Goal: Task Accomplishment & Management: Manage account settings

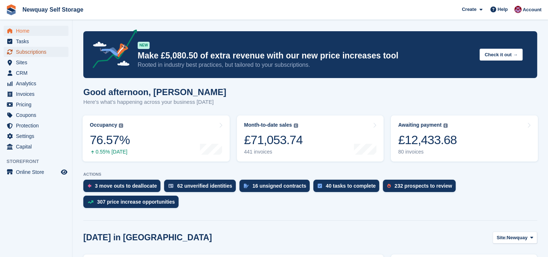
click at [38, 51] on span "Subscriptions" at bounding box center [37, 52] width 43 height 10
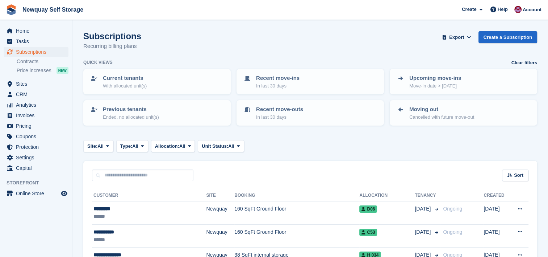
click at [150, 175] on input "text" at bounding box center [142, 175] width 101 height 12
type input "*****"
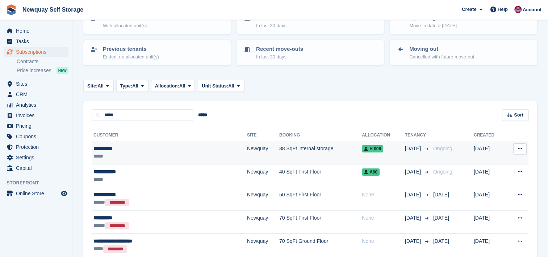
scroll to position [61, 0]
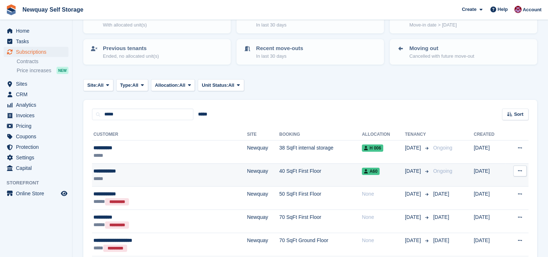
click at [146, 170] on div "**********" at bounding box center [143, 171] width 100 height 8
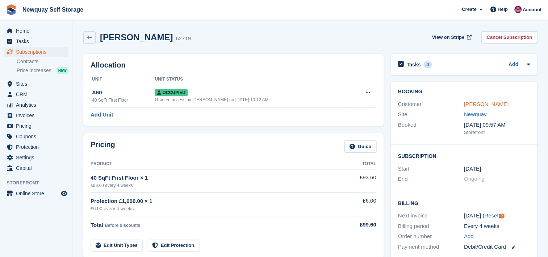
click at [491, 103] on link "Keegan Lloyd" at bounding box center [486, 104] width 45 height 6
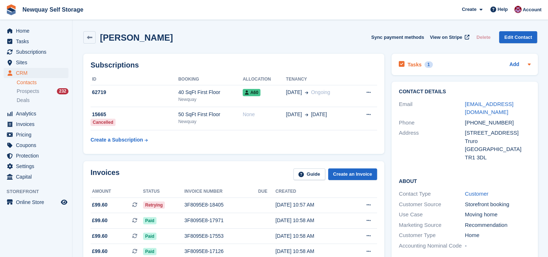
click at [416, 63] on h2 "Tasks" at bounding box center [415, 64] width 14 height 7
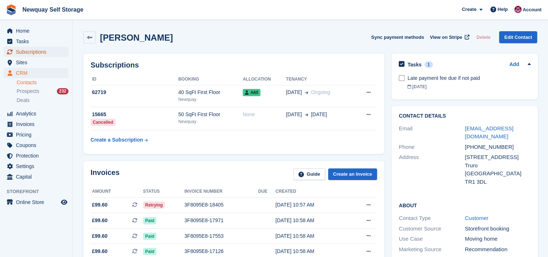
click at [40, 50] on span "Subscriptions" at bounding box center [37, 52] width 43 height 10
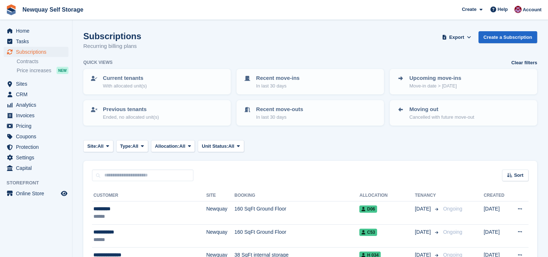
click at [151, 178] on input "text" at bounding box center [142, 175] width 101 height 12
type input "*****"
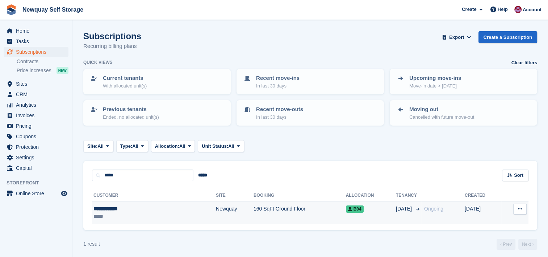
click at [216, 210] on td "Newquay" at bounding box center [235, 212] width 38 height 23
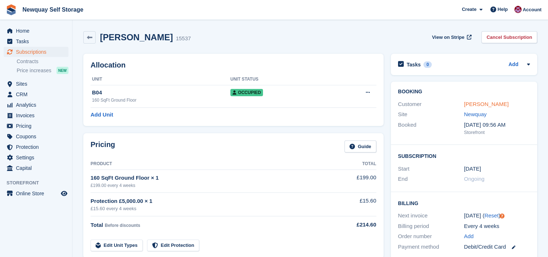
click at [485, 105] on link "Richard Flood" at bounding box center [486, 104] width 45 height 6
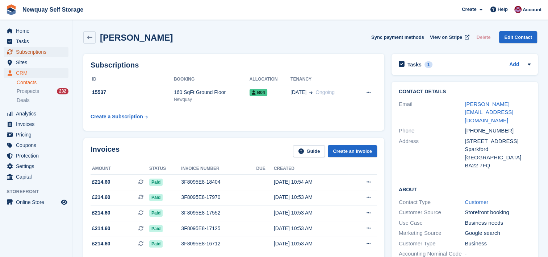
click at [38, 51] on span "Subscriptions" at bounding box center [37, 52] width 43 height 10
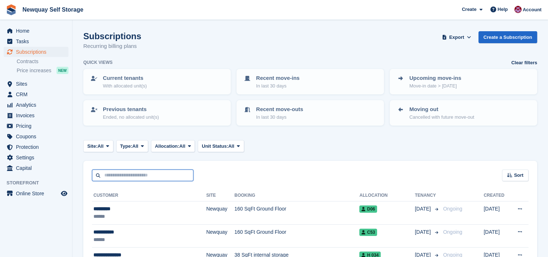
click at [132, 171] on input "text" at bounding box center [142, 175] width 101 height 12
type input "*****"
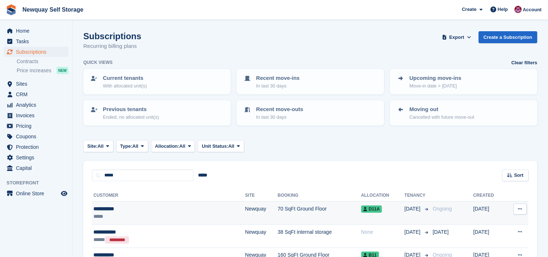
click at [155, 213] on div "*****" at bounding box center [142, 216] width 98 height 8
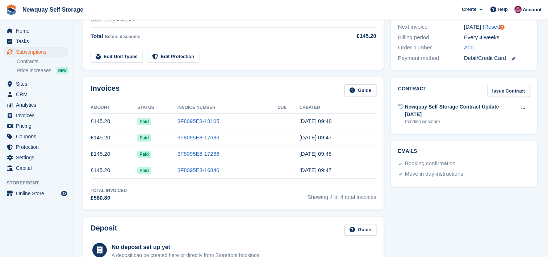
scroll to position [188, 0]
click at [522, 107] on icon at bounding box center [523, 108] width 4 height 5
click at [487, 209] on div "Tasks 0 Add No tasks related to Subscription #91920 Booking Customer [PERSON_NA…" at bounding box center [464, 195] width 154 height 666
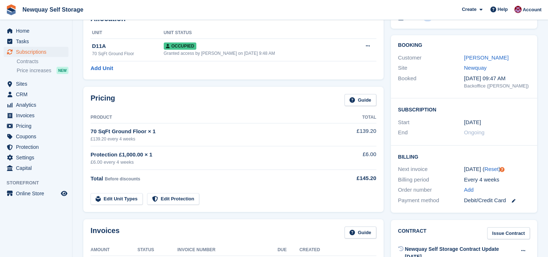
scroll to position [48, 0]
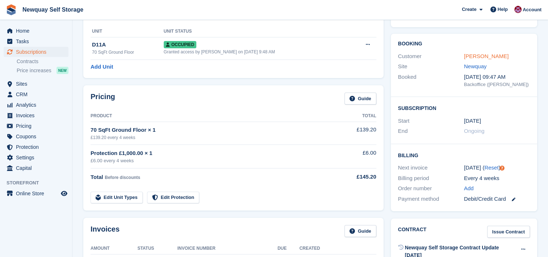
click at [486, 55] on link "[PERSON_NAME]" at bounding box center [486, 56] width 45 height 6
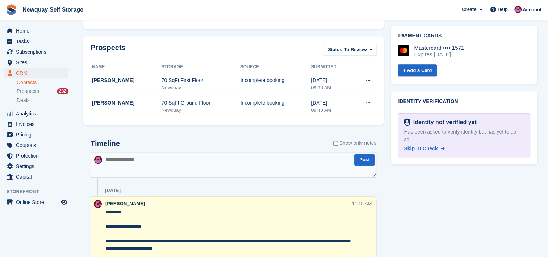
scroll to position [314, 0]
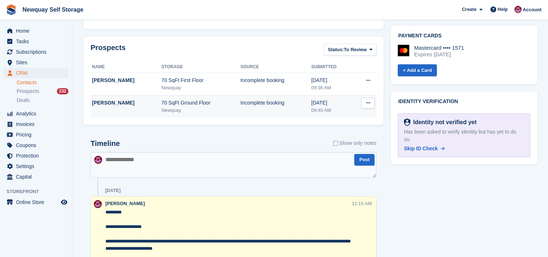
click at [373, 100] on button at bounding box center [367, 102] width 13 height 11
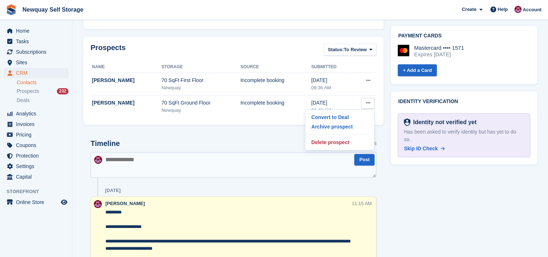
click at [287, 5] on span "Newquay Self Storage Create Subscription Invoice Contact Deal Discount Page Hel…" at bounding box center [274, 10] width 548 height 20
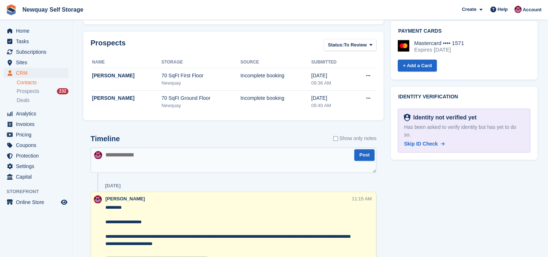
scroll to position [319, 0]
click at [407, 114] on img at bounding box center [407, 118] width 6 height 8
click at [468, 225] on div "Tasks 0 Add No tasks related to Sarah Elsby Contact Details Email sarahelsby@ho…" at bounding box center [464, 118] width 154 height 774
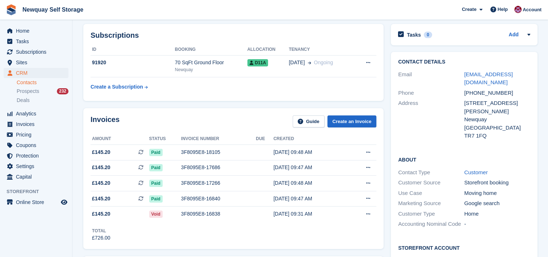
scroll to position [0, 0]
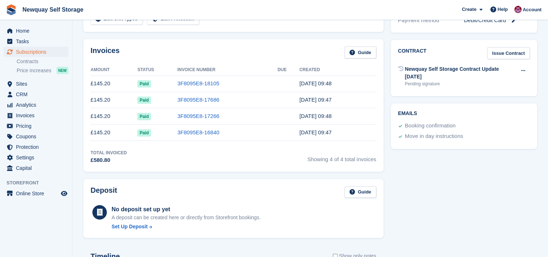
scroll to position [210, 0]
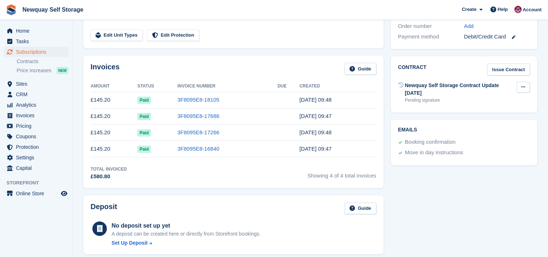
click at [521, 85] on icon at bounding box center [523, 86] width 4 height 5
click at [512, 213] on div "Tasks 0 Add No tasks related to Subscription #91920 Booking Customer Sarah Elsb…" at bounding box center [464, 173] width 154 height 666
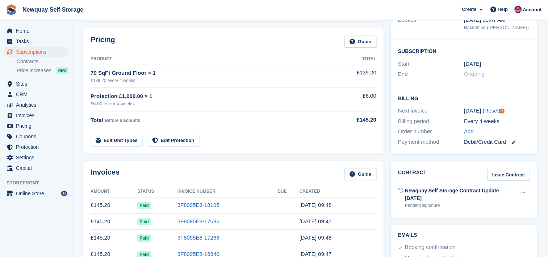
scroll to position [0, 0]
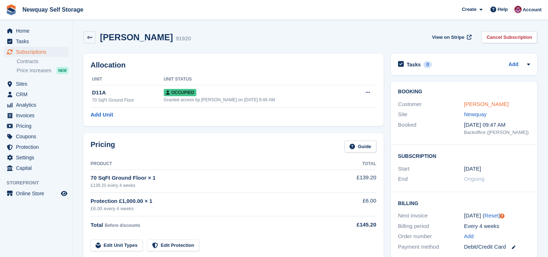
click at [472, 101] on link "Sarah Elsby" at bounding box center [486, 104] width 45 height 6
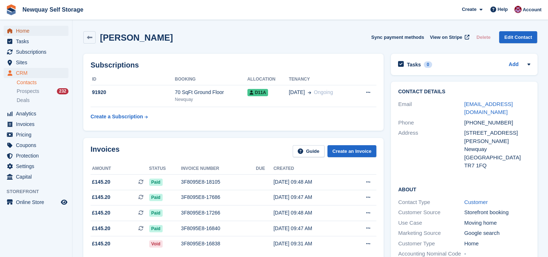
click at [27, 27] on span "Home" at bounding box center [37, 31] width 43 height 10
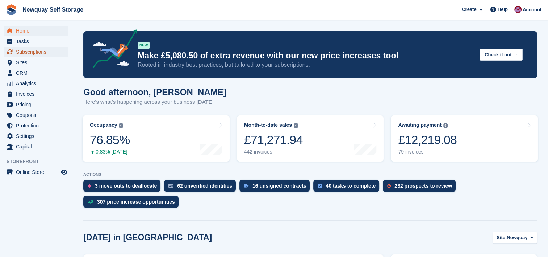
click at [38, 52] on span "Subscriptions" at bounding box center [37, 52] width 43 height 10
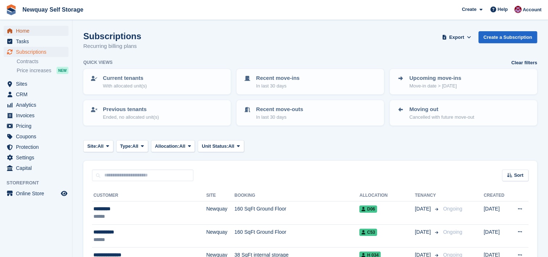
click at [24, 28] on span "Home" at bounding box center [37, 31] width 43 height 10
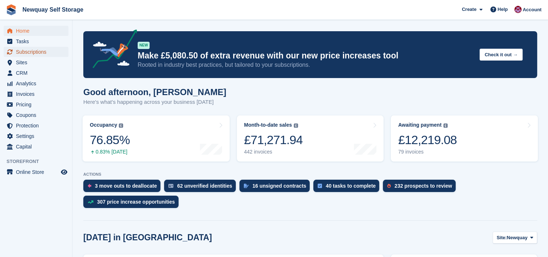
click at [50, 50] on span "Subscriptions" at bounding box center [37, 52] width 43 height 10
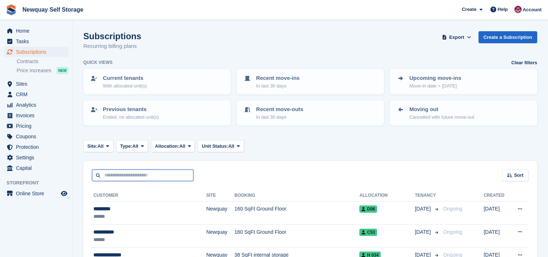
click at [154, 175] on input "text" at bounding box center [142, 175] width 101 height 12
type input "*****"
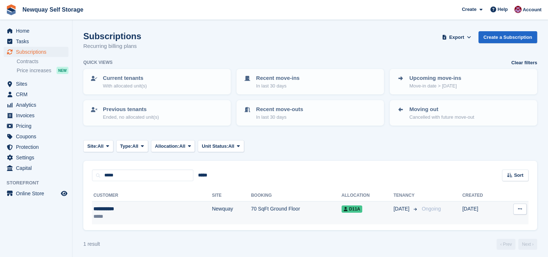
click at [141, 214] on div "*****" at bounding box center [124, 216] width 63 height 8
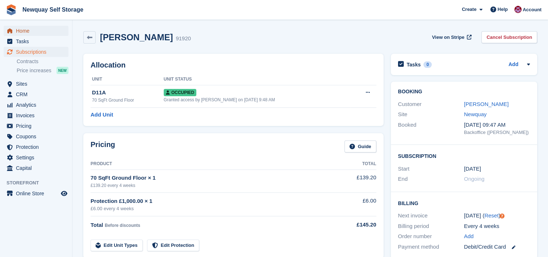
click at [27, 32] on span "Home" at bounding box center [37, 31] width 43 height 10
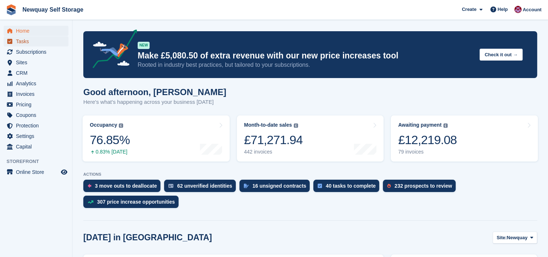
click at [25, 41] on span "Tasks" at bounding box center [37, 41] width 43 height 10
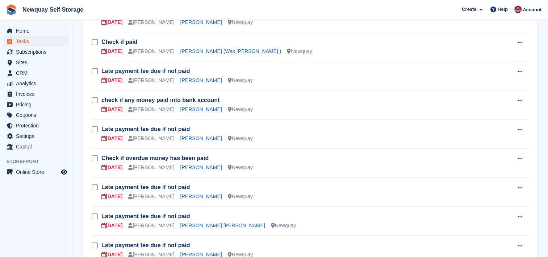
scroll to position [272, 0]
click at [191, 164] on link "Luke McCafferty" at bounding box center [201, 167] width 42 height 6
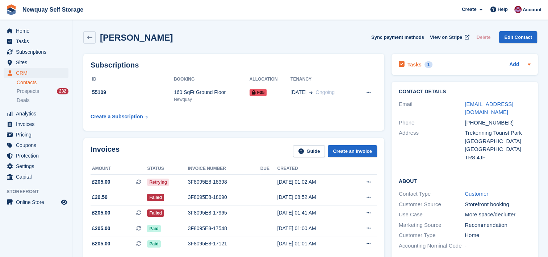
click at [412, 67] on h2 "Tasks" at bounding box center [415, 64] width 14 height 7
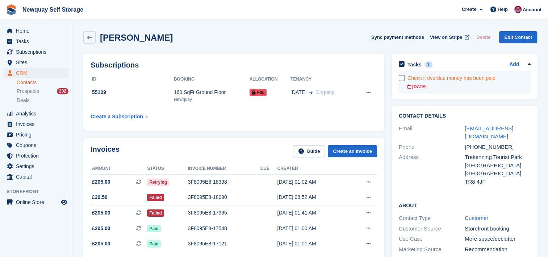
click at [454, 80] on div "Check if overdue money has been paid" at bounding box center [469, 78] width 123 height 8
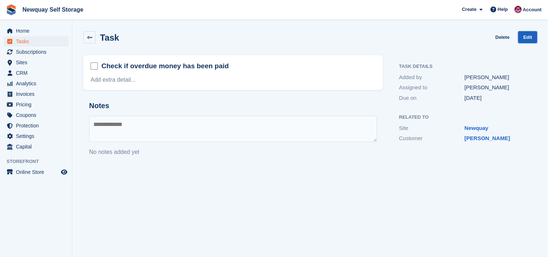
click at [529, 37] on link "Edit" at bounding box center [527, 37] width 19 height 12
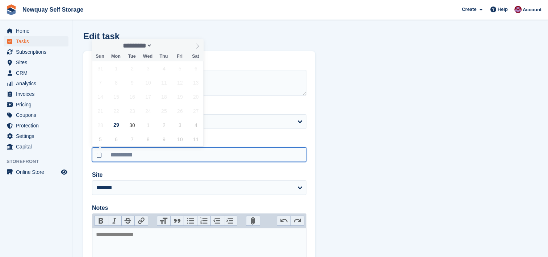
click at [179, 158] on input "**********" at bounding box center [199, 154] width 214 height 14
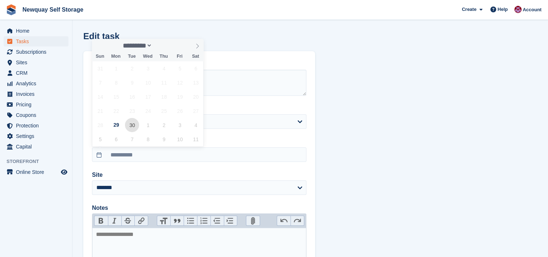
click at [136, 122] on span "30" at bounding box center [132, 125] width 14 height 14
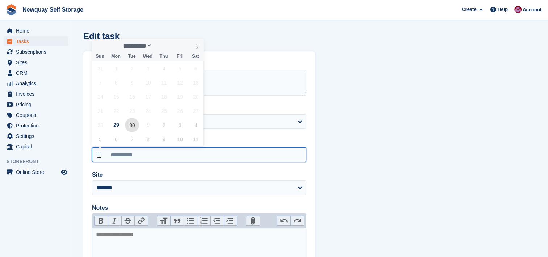
type input "**********"
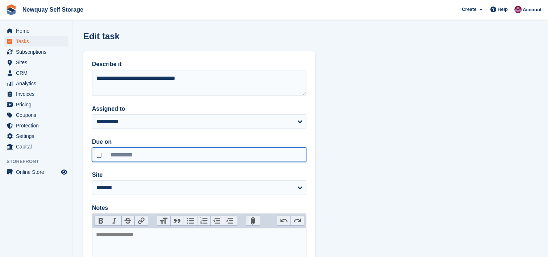
scroll to position [94, 0]
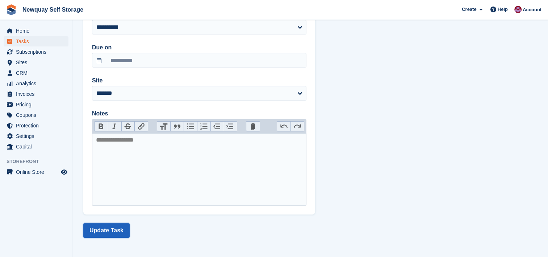
click at [109, 228] on button "Update Task" at bounding box center [106, 230] width 46 height 14
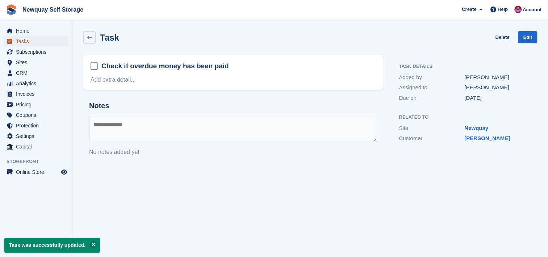
click at [20, 43] on span "Tasks" at bounding box center [37, 41] width 43 height 10
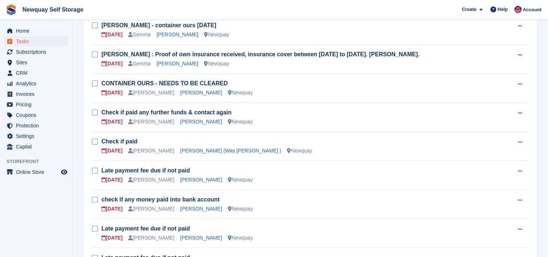
scroll to position [173, 0]
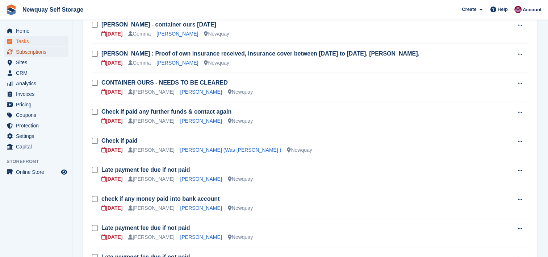
click at [34, 51] on span "Subscriptions" at bounding box center [37, 52] width 43 height 10
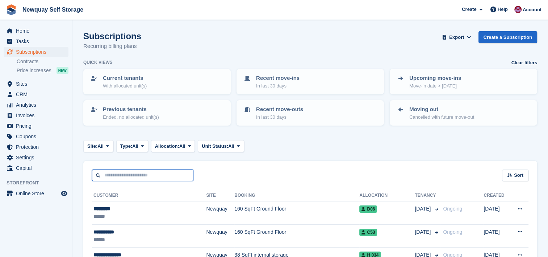
click at [143, 172] on input "text" at bounding box center [142, 175] width 101 height 12
type input "*****"
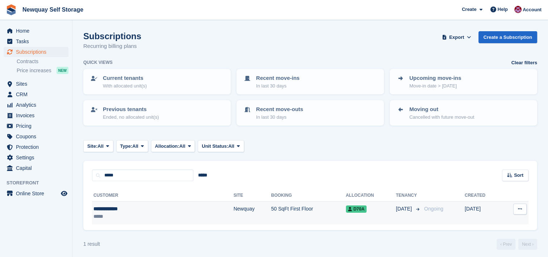
click at [129, 209] on div "**********" at bounding box center [132, 209] width 78 height 8
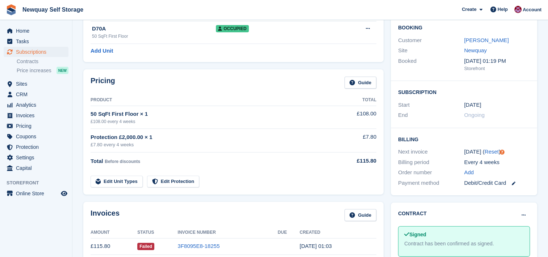
scroll to position [1, 0]
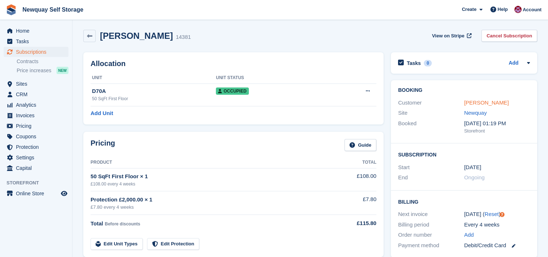
click at [489, 104] on link "Sonia Forgham" at bounding box center [486, 102] width 45 height 6
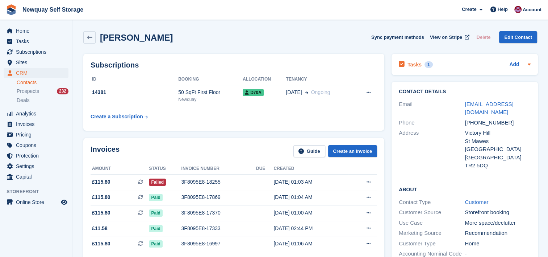
click at [416, 62] on h2 "Tasks" at bounding box center [415, 64] width 14 height 7
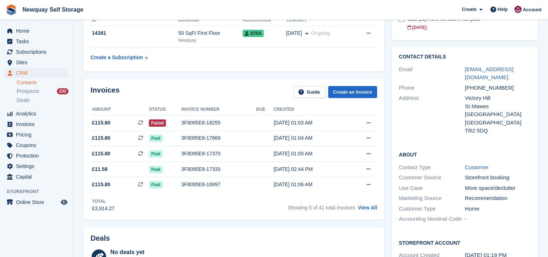
scroll to position [59, 0]
click at [368, 207] on link "View All" at bounding box center [367, 207] width 19 height 6
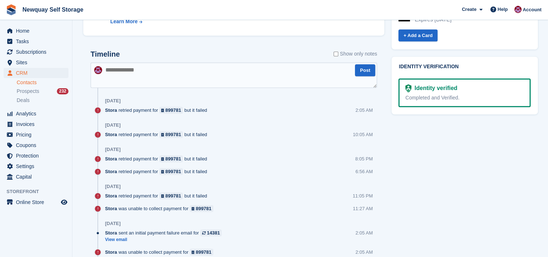
scroll to position [295, 0]
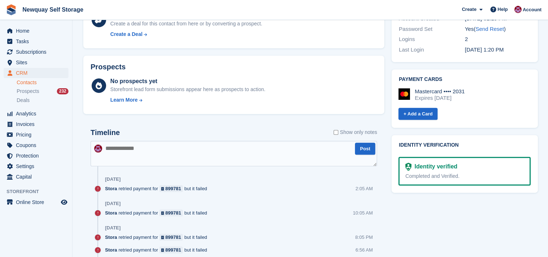
click at [340, 131] on label "Show only notes" at bounding box center [355, 132] width 43 height 8
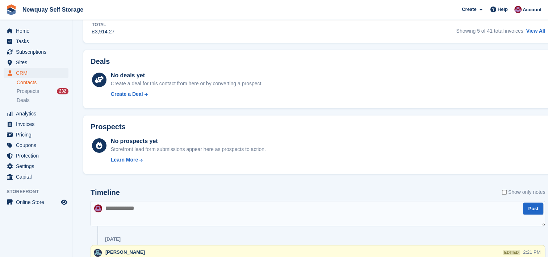
scroll to position [0, 0]
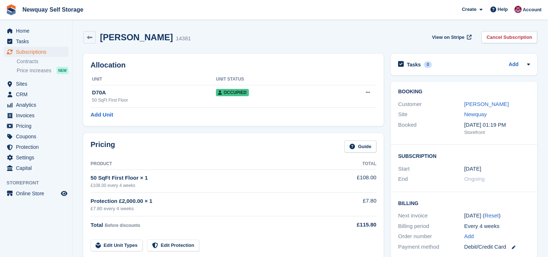
scroll to position [1, 0]
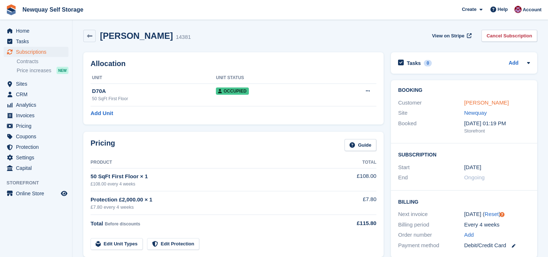
click at [499, 104] on link "[PERSON_NAME]" at bounding box center [486, 102] width 45 height 6
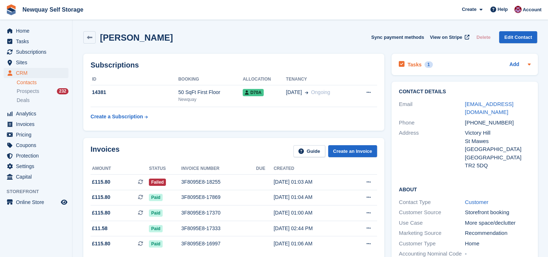
click at [413, 65] on h2 "Tasks" at bounding box center [415, 64] width 14 height 7
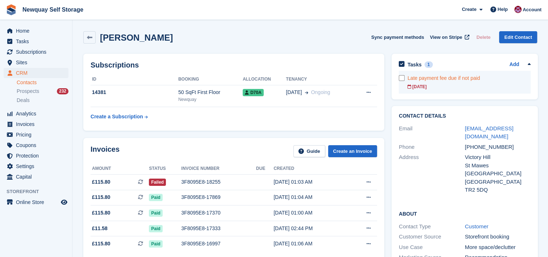
click at [429, 74] on div "Late payment fee due if not paid" at bounding box center [469, 78] width 123 height 8
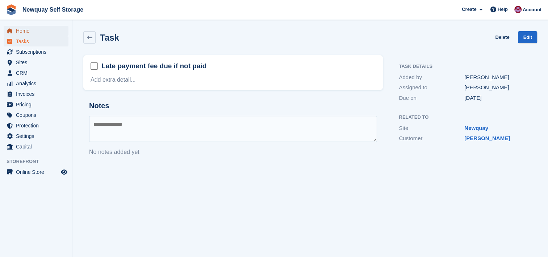
click at [34, 30] on span "Home" at bounding box center [37, 31] width 43 height 10
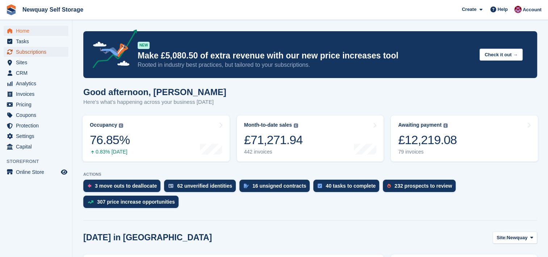
click at [34, 49] on span "Subscriptions" at bounding box center [37, 52] width 43 height 10
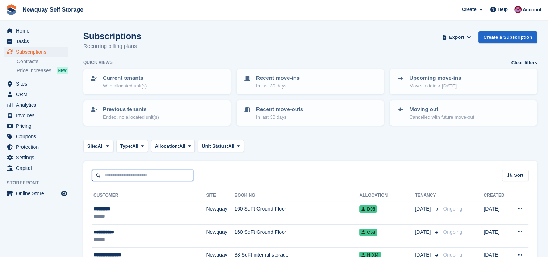
click at [123, 171] on input "text" at bounding box center [142, 175] width 101 height 12
type input "*****"
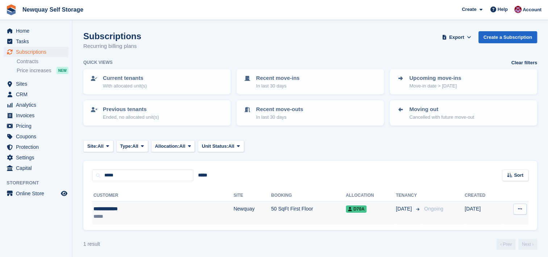
click at [154, 218] on div "*****" at bounding box center [132, 216] width 78 height 8
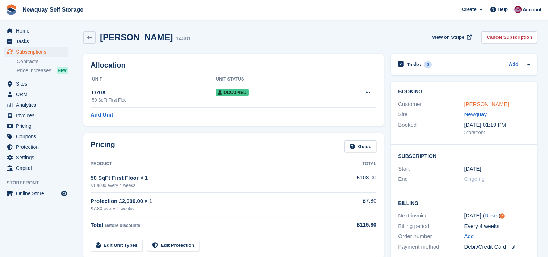
click at [493, 103] on link "[PERSON_NAME]" at bounding box center [486, 104] width 45 height 6
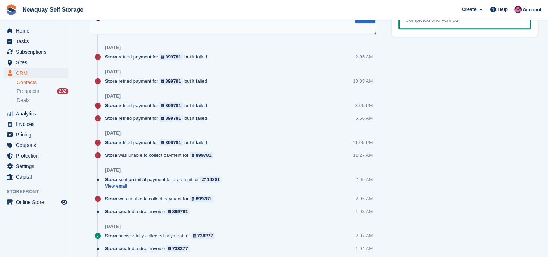
scroll to position [427, 0]
click at [122, 185] on link "View email" at bounding box center [165, 186] width 120 height 6
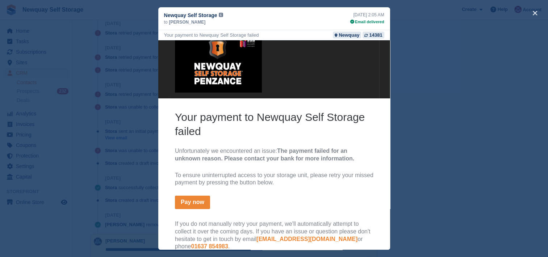
scroll to position [0, 0]
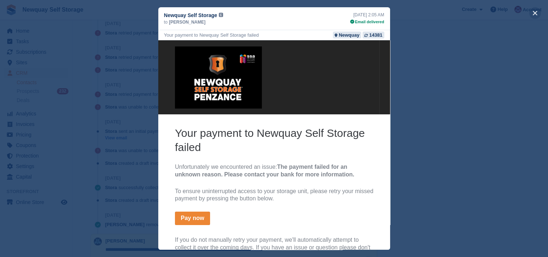
click at [534, 11] on button "close" at bounding box center [535, 13] width 12 height 12
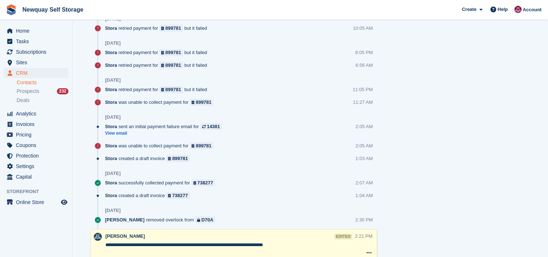
scroll to position [480, 0]
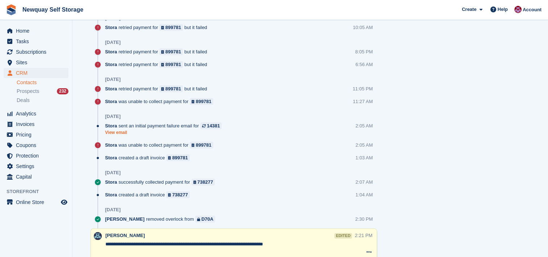
click at [123, 132] on link "View email" at bounding box center [165, 132] width 120 height 6
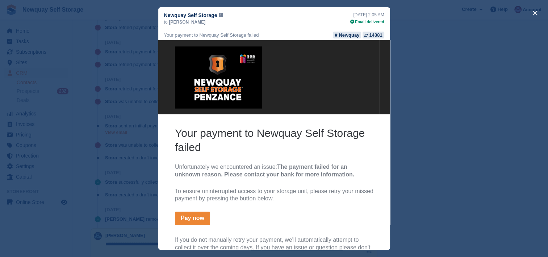
scroll to position [0, 0]
click at [533, 13] on button "close" at bounding box center [535, 13] width 12 height 12
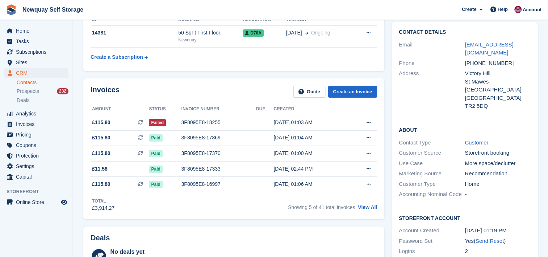
scroll to position [59, 0]
click at [372, 206] on link "View All" at bounding box center [367, 207] width 19 height 6
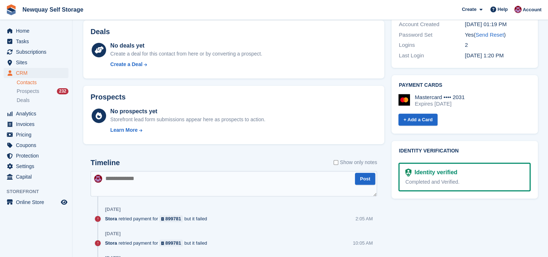
scroll to position [271, 0]
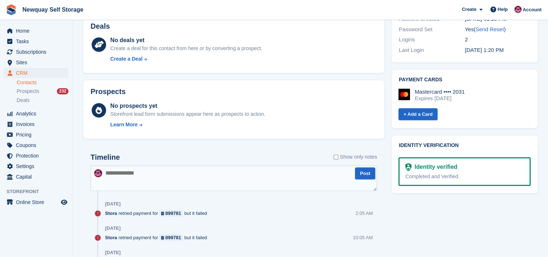
click at [133, 173] on textarea at bounding box center [234, 177] width 287 height 25
paste textarea "**********"
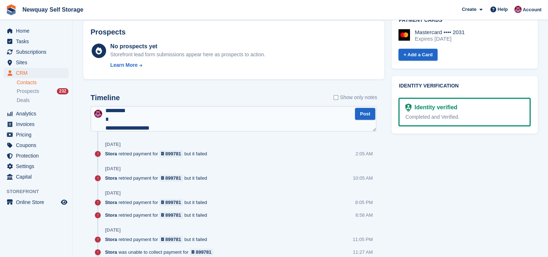
scroll to position [337, 0]
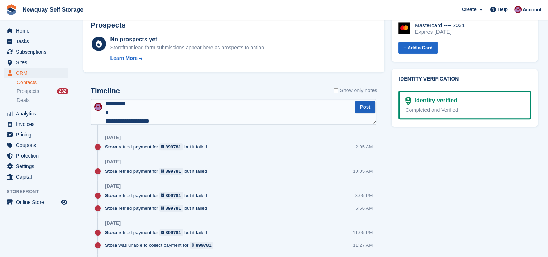
type textarea "**********"
click at [361, 110] on button "Post" at bounding box center [365, 107] width 20 height 12
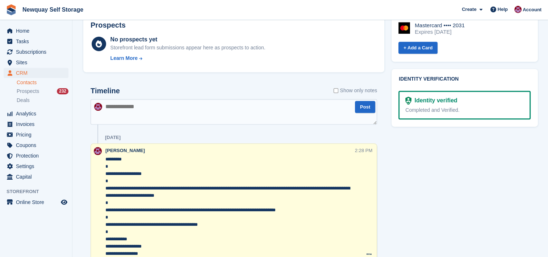
scroll to position [0, 0]
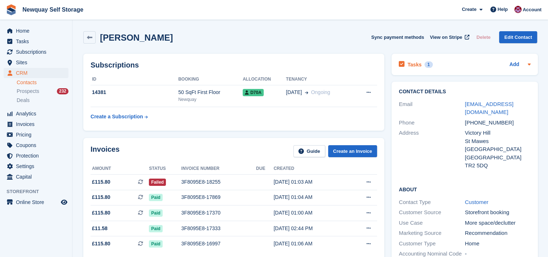
click at [413, 62] on h2 "Tasks" at bounding box center [415, 64] width 14 height 7
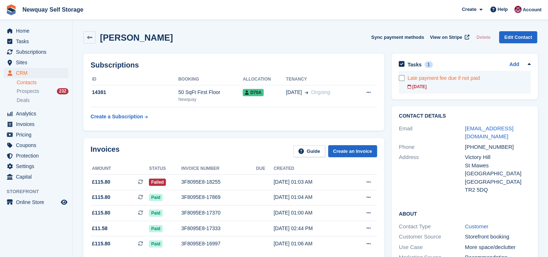
click at [459, 76] on div "Late payment fee due if not paid" at bounding box center [469, 78] width 123 height 8
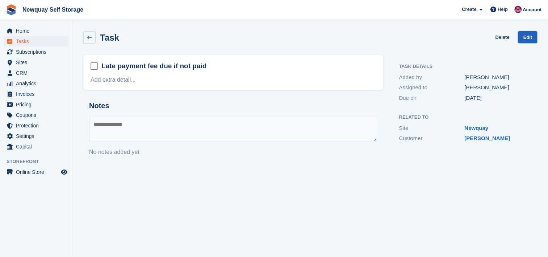
click at [529, 36] on link "Edit" at bounding box center [527, 37] width 19 height 12
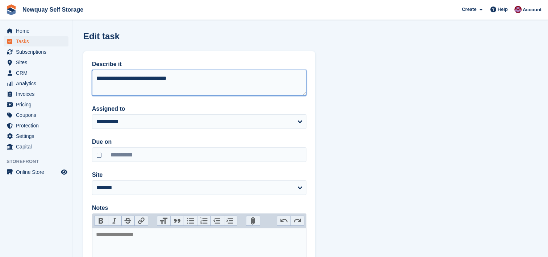
click at [99, 79] on textarea "**********" at bounding box center [199, 83] width 214 height 26
click at [210, 79] on textarea "**********" at bounding box center [199, 83] width 214 height 26
type textarea "**********"
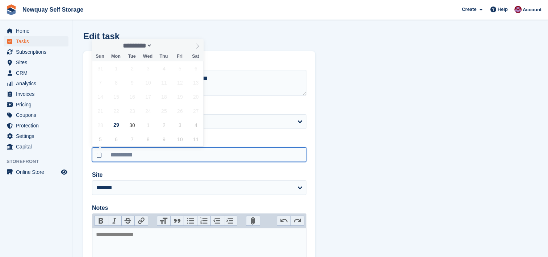
click at [151, 151] on input "**********" at bounding box center [199, 154] width 214 height 14
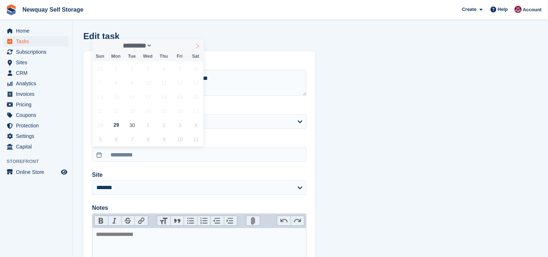
click at [199, 45] on icon at bounding box center [197, 45] width 5 height 5
select select "*"
click at [178, 70] on span "3" at bounding box center [180, 68] width 14 height 14
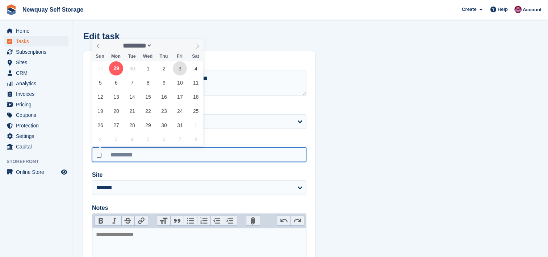
type input "**********"
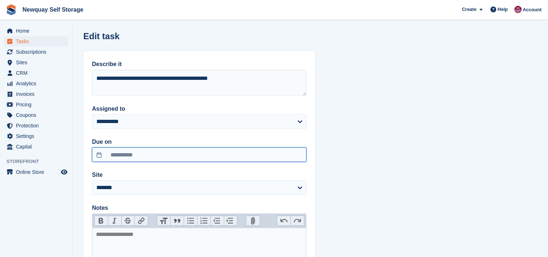
scroll to position [94, 0]
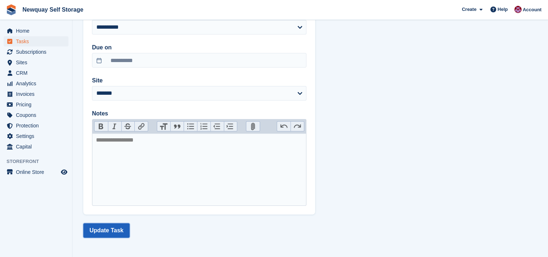
click at [111, 227] on button "Update Task" at bounding box center [106, 230] width 46 height 14
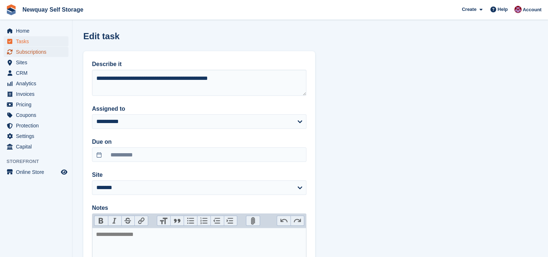
click at [43, 52] on span "Subscriptions" at bounding box center [37, 52] width 43 height 10
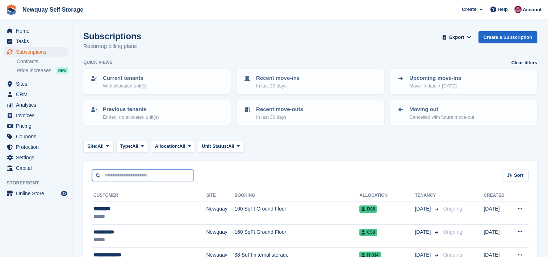
click at [166, 175] on input "text" at bounding box center [142, 175] width 101 height 12
click at [142, 171] on input "text" at bounding box center [142, 175] width 101 height 12
type input "*****"
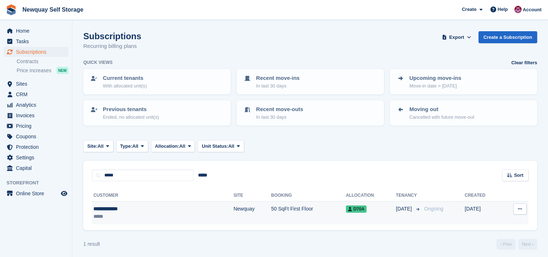
click at [126, 210] on div "**********" at bounding box center [132, 209] width 78 height 8
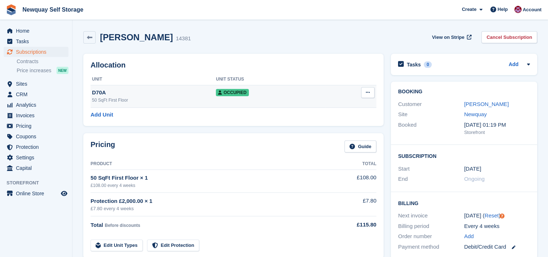
click at [157, 93] on div "D70A" at bounding box center [154, 92] width 124 height 8
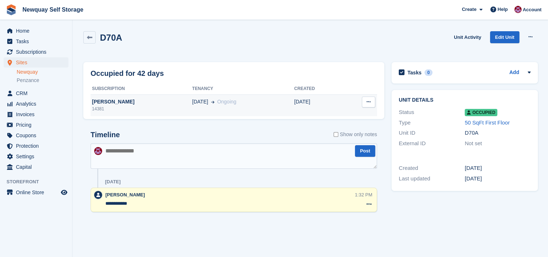
click at [162, 101] on div "[PERSON_NAME]" at bounding box center [142, 102] width 102 height 8
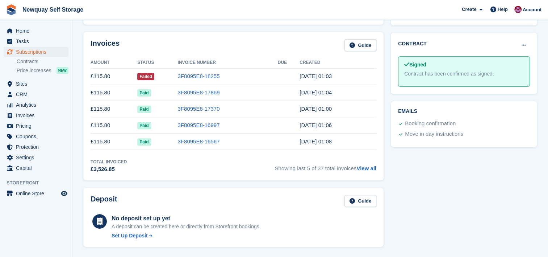
scroll to position [234, 0]
click at [229, 77] on td "3F8095E8-18255" at bounding box center [228, 75] width 100 height 16
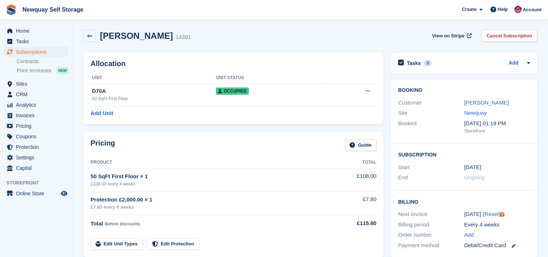
scroll to position [0, 0]
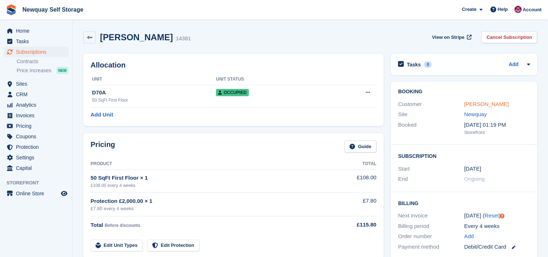
click at [487, 106] on link "[PERSON_NAME]" at bounding box center [486, 104] width 45 height 6
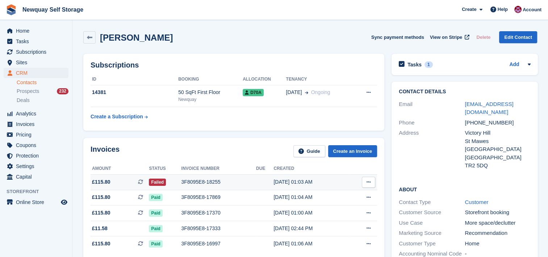
click at [119, 180] on span "£115.80 This is a recurring subscription invoice." at bounding box center [120, 182] width 58 height 8
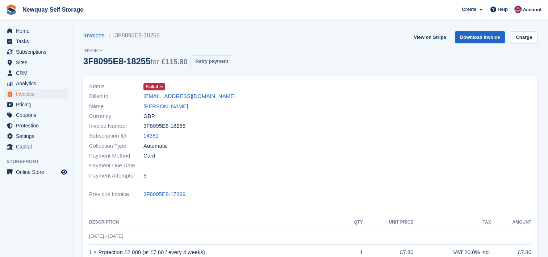
click at [213, 62] on button "Retry payment" at bounding box center [212, 61] width 43 height 12
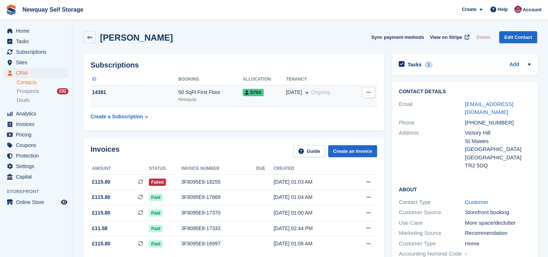
click at [142, 95] on div "14381" at bounding box center [135, 92] width 88 height 8
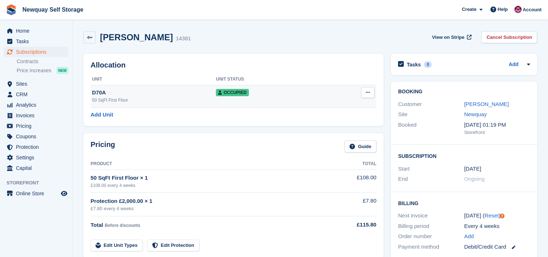
click at [371, 89] on button at bounding box center [367, 92] width 13 height 11
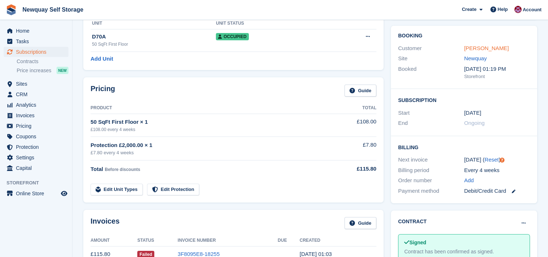
click at [491, 46] on link "Sonia Forgham" at bounding box center [486, 48] width 45 height 6
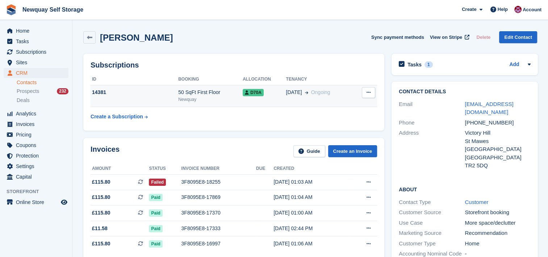
click at [364, 88] on button at bounding box center [368, 92] width 13 height 11
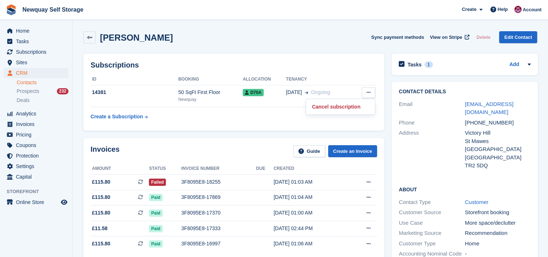
click at [315, 29] on div "Sonia Forgham Sync payment methods View on Stripe Delete Edit Contact" at bounding box center [310, 39] width 461 height 22
click at [352, 151] on link "Create an Invoice" at bounding box center [352, 151] width 49 height 12
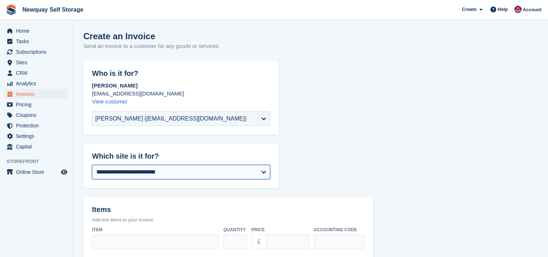
click at [264, 171] on select "**********" at bounding box center [181, 171] width 178 height 14
select select "***"
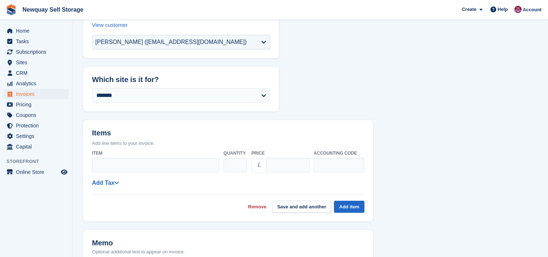
scroll to position [83, 0]
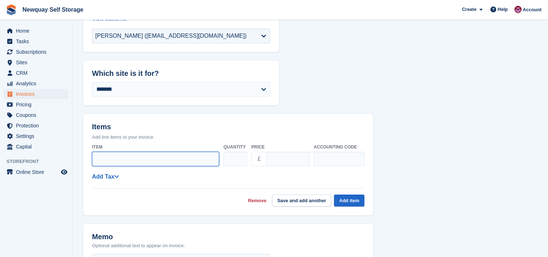
click at [139, 159] on input "Item" at bounding box center [155, 158] width 127 height 14
type input "**********"
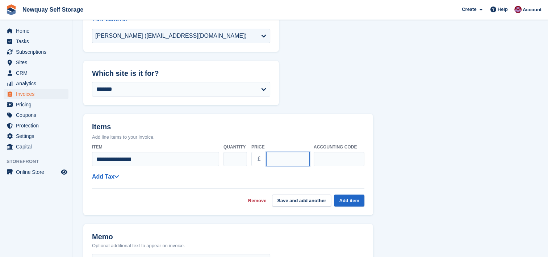
click at [297, 157] on input "****" at bounding box center [287, 158] width 43 height 14
type input "*"
type input "*****"
click at [354, 201] on button "Add item" at bounding box center [349, 200] width 30 height 12
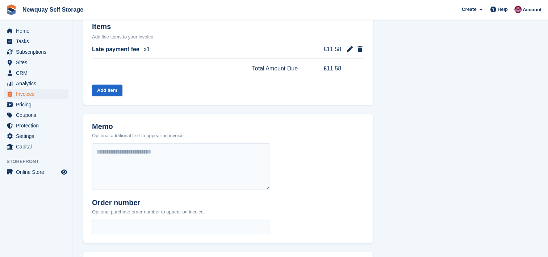
scroll to position [282, 0]
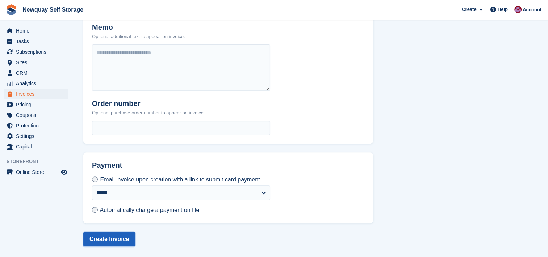
click at [117, 237] on button "Create Invoice" at bounding box center [109, 239] width 52 height 14
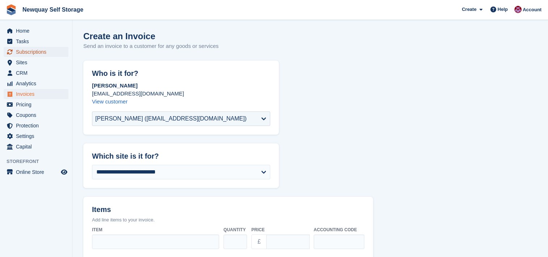
click at [40, 54] on span "Subscriptions" at bounding box center [37, 52] width 43 height 10
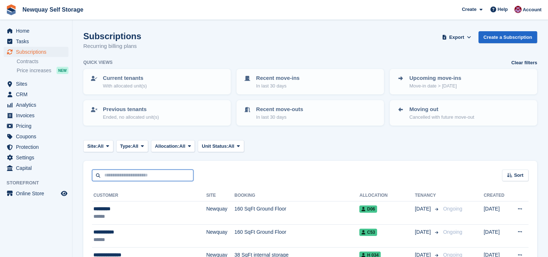
click at [164, 175] on input "text" at bounding box center [142, 175] width 101 height 12
type input "*****"
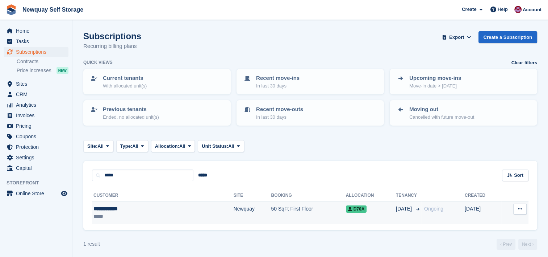
click at [125, 219] on div "*****" at bounding box center [132, 216] width 78 height 8
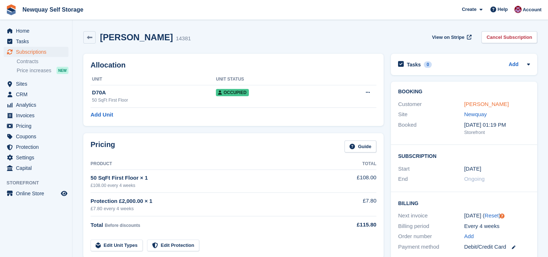
click at [495, 105] on link "[PERSON_NAME]" at bounding box center [486, 104] width 45 height 6
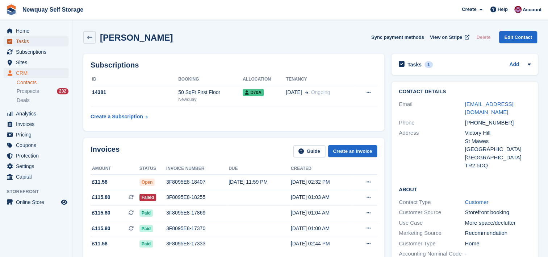
click at [21, 42] on span "Tasks" at bounding box center [37, 41] width 43 height 10
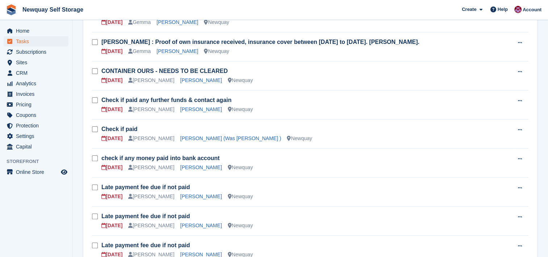
scroll to position [188, 0]
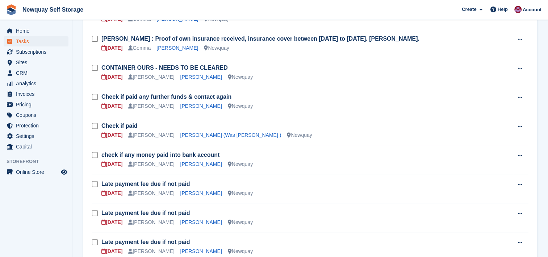
click at [275, 213] on h3 "Late payment fee due if not paid" at bounding box center [307, 213] width 412 height 8
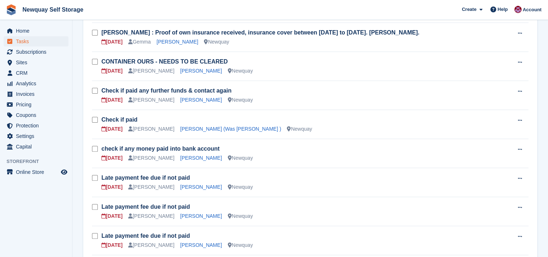
scroll to position [197, 0]
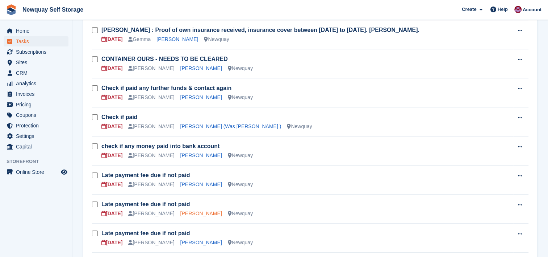
click at [180, 214] on link "[PERSON_NAME]" at bounding box center [201, 213] width 42 height 6
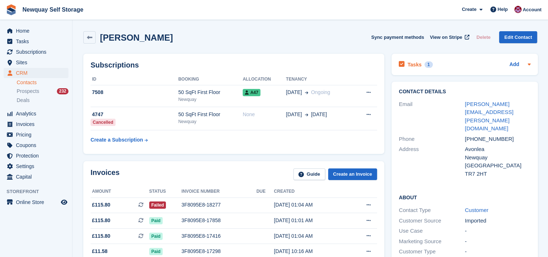
click at [418, 66] on h2 "Tasks" at bounding box center [415, 64] width 14 height 7
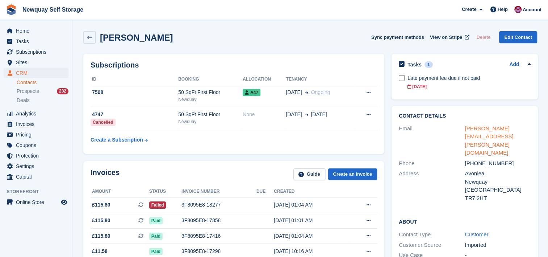
click at [493, 129] on link "[PERSON_NAME][EMAIL_ADDRESS][PERSON_NAME][DOMAIN_NAME]" at bounding box center [489, 140] width 49 height 31
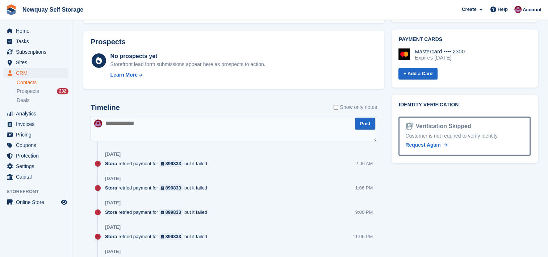
scroll to position [339, 0]
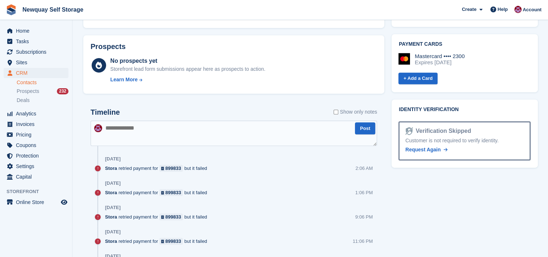
click at [133, 124] on textarea at bounding box center [234, 132] width 287 height 25
paste textarea "**********"
type textarea "**********"
click at [363, 124] on button "Post" at bounding box center [365, 128] width 20 height 12
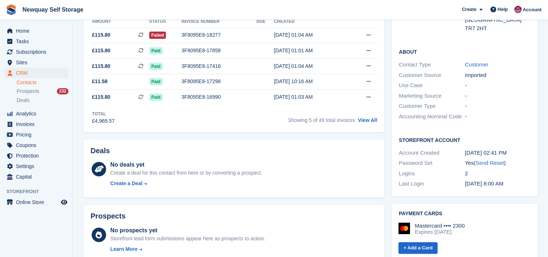
scroll to position [65, 0]
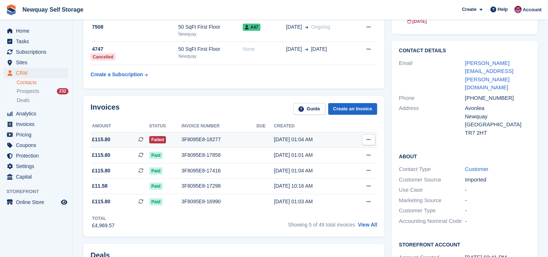
click at [228, 136] on div "3F8095E8-18277" at bounding box center [219, 140] width 75 height 8
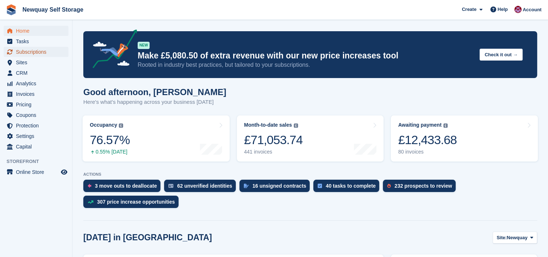
click at [39, 48] on span "Subscriptions" at bounding box center [37, 52] width 43 height 10
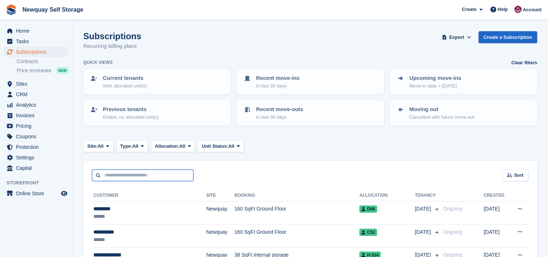
click at [177, 177] on input "text" at bounding box center [142, 175] width 101 height 12
type input "****"
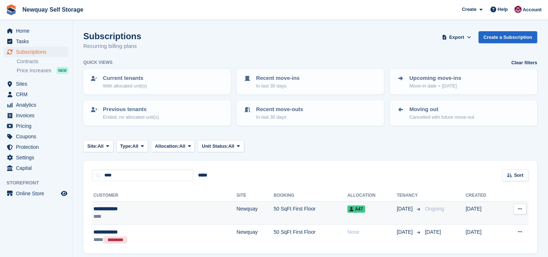
click at [122, 214] on div "****" at bounding box center [133, 216] width 81 height 8
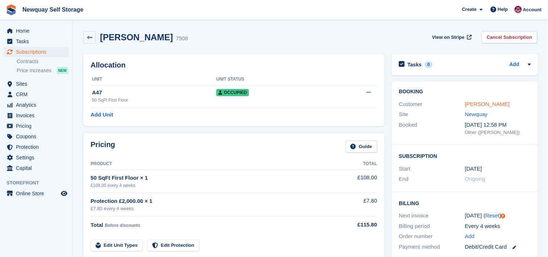
click at [485, 103] on link "[PERSON_NAME]" at bounding box center [487, 104] width 45 height 6
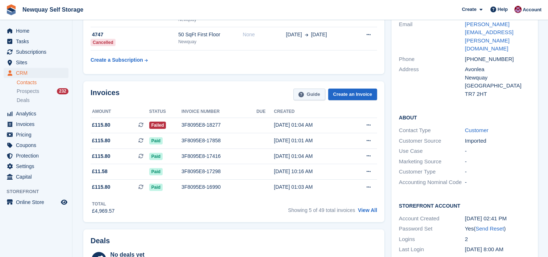
scroll to position [80, 0]
click at [368, 211] on link "View All" at bounding box center [367, 209] width 19 height 6
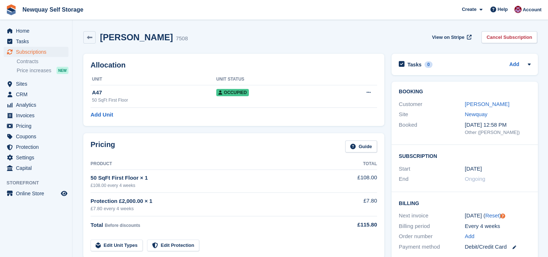
click at [497, 103] on div "[PERSON_NAME]" at bounding box center [498, 104] width 66 height 8
click at [491, 102] on link "[PERSON_NAME]" at bounding box center [487, 104] width 45 height 6
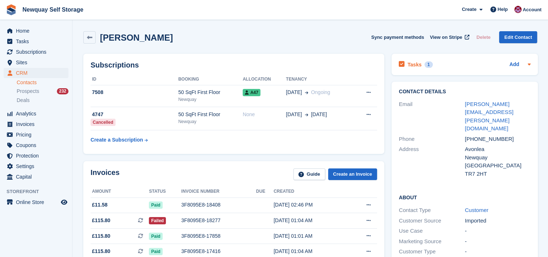
click at [413, 67] on h2 "Tasks" at bounding box center [415, 64] width 14 height 7
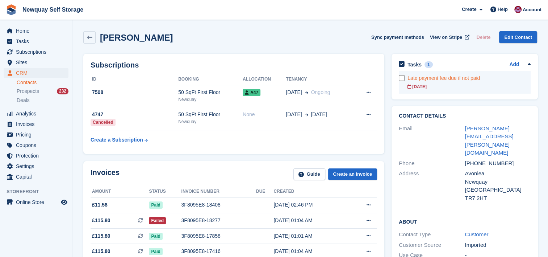
click at [461, 80] on div "Late payment fee due if not paid" at bounding box center [469, 78] width 123 height 8
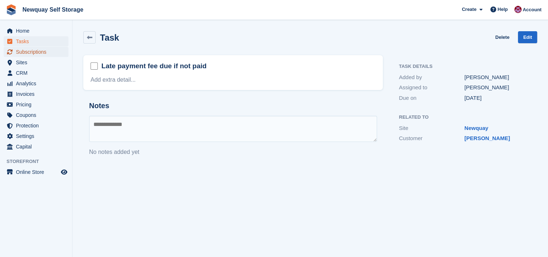
click at [28, 50] on span "Subscriptions" at bounding box center [37, 52] width 43 height 10
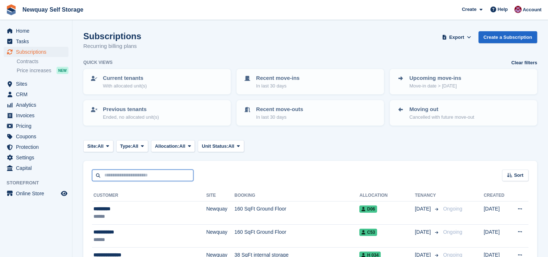
click at [147, 174] on input "text" at bounding box center [142, 175] width 101 height 12
type input "****"
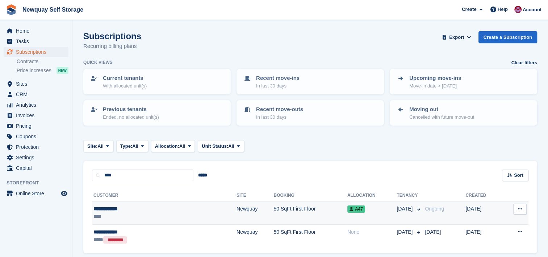
click at [144, 205] on div "**********" at bounding box center [133, 209] width 81 height 8
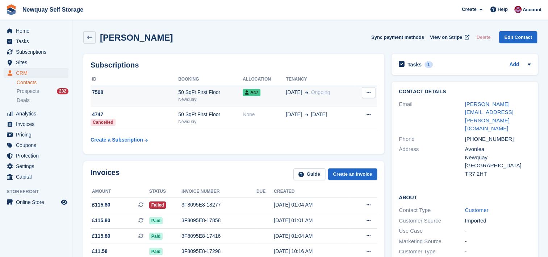
click at [130, 95] on div "7508" at bounding box center [135, 92] width 88 height 8
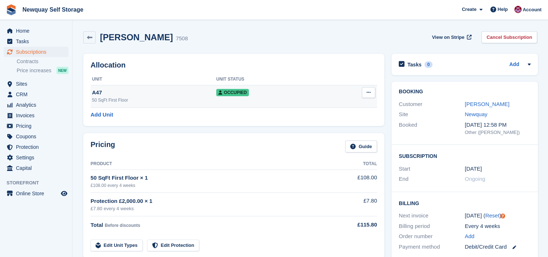
click at [174, 89] on div "A47" at bounding box center [154, 92] width 124 height 8
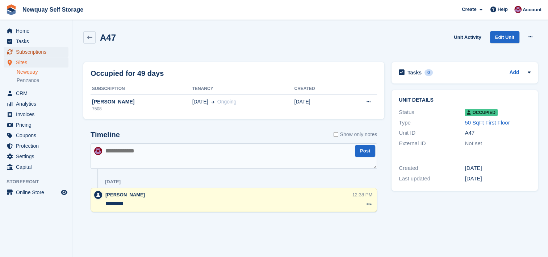
click at [34, 51] on span "Subscriptions" at bounding box center [37, 52] width 43 height 10
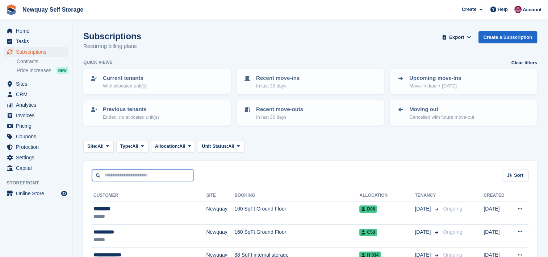
click at [160, 175] on input "text" at bounding box center [142, 175] width 101 height 12
type input "****"
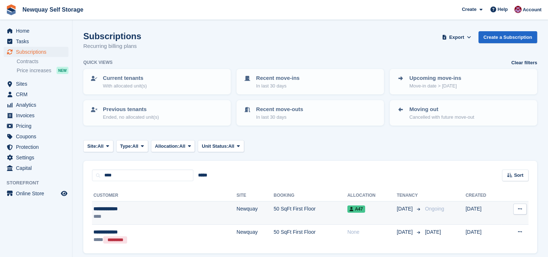
click at [156, 209] on div "**********" at bounding box center [133, 209] width 81 height 8
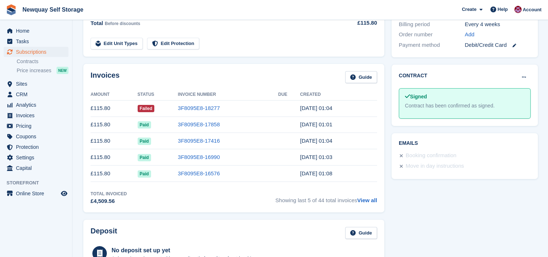
scroll to position [203, 0]
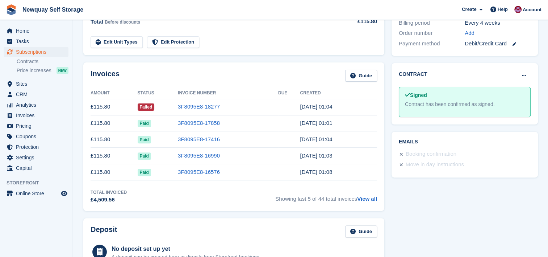
click at [111, 106] on td "£115.80" at bounding box center [114, 107] width 47 height 16
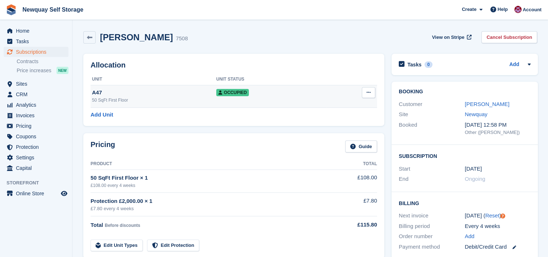
click at [155, 91] on div "A47" at bounding box center [154, 92] width 124 height 8
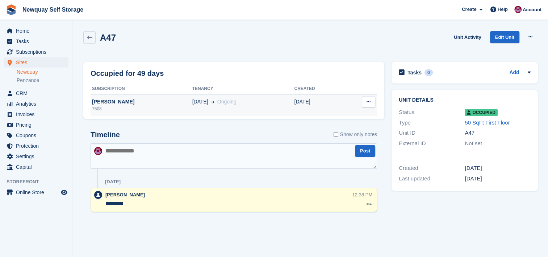
click at [136, 111] on div "7508" at bounding box center [142, 108] width 102 height 7
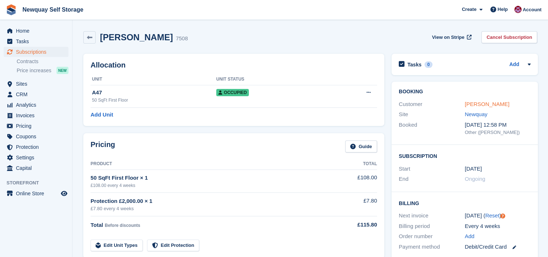
click at [493, 103] on link "[PERSON_NAME]" at bounding box center [487, 104] width 45 height 6
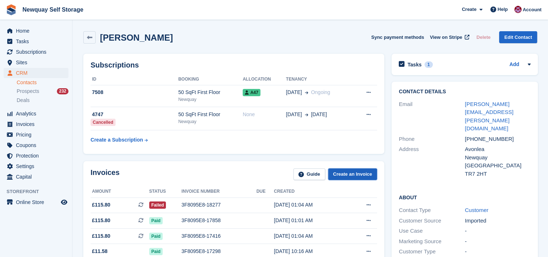
click at [352, 172] on link "Create an Invoice" at bounding box center [352, 174] width 49 height 12
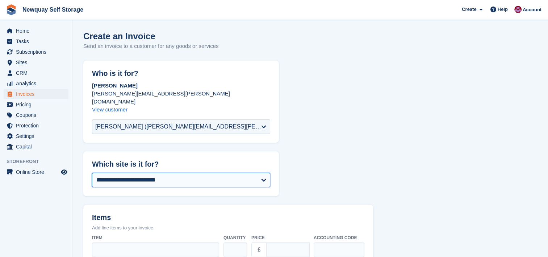
click at [245, 172] on select "**********" at bounding box center [181, 179] width 178 height 14
select select "***"
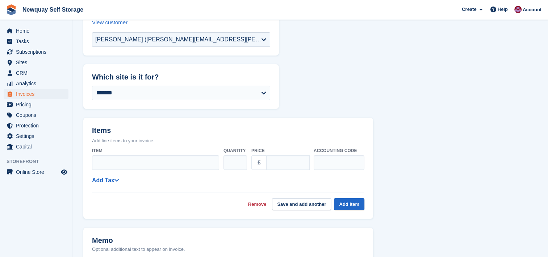
scroll to position [88, 0]
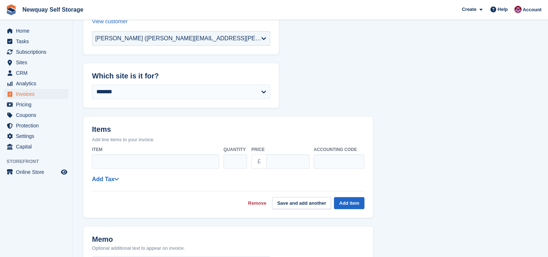
click at [367, 170] on div "**********" at bounding box center [228, 180] width 290 height 74
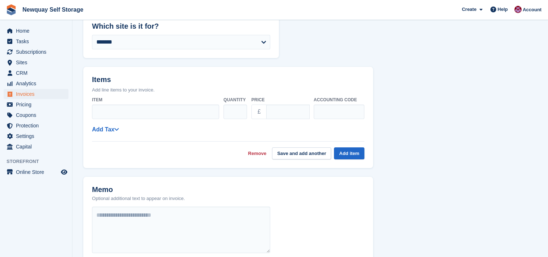
scroll to position [139, 0]
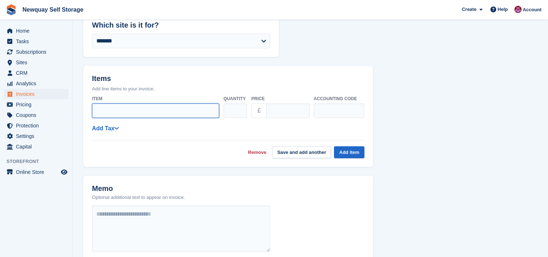
click at [159, 104] on input "Item" at bounding box center [155, 110] width 127 height 14
type input "**********"
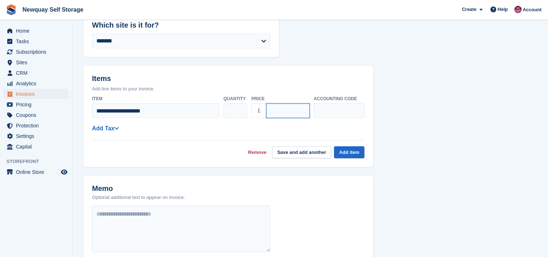
click at [283, 104] on input "****" at bounding box center [287, 110] width 43 height 14
type input "*"
type input "*****"
click at [344, 146] on button "Add item" at bounding box center [349, 152] width 30 height 12
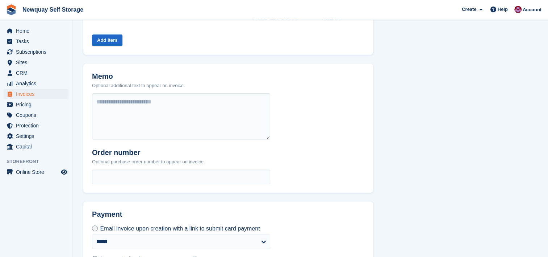
scroll to position [282, 0]
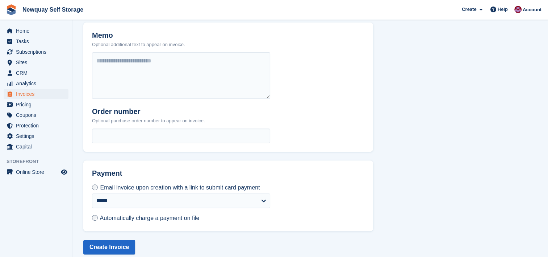
click at [119, 214] on span "Automatically charge a payment on file" at bounding box center [150, 217] width 100 height 6
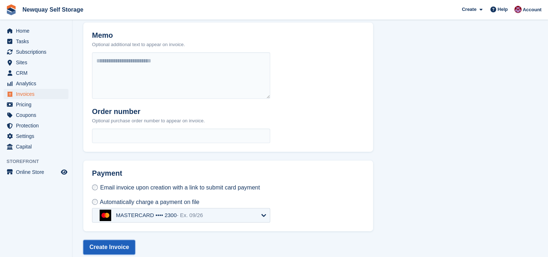
click at [117, 239] on button "Create Invoice" at bounding box center [109, 246] width 52 height 14
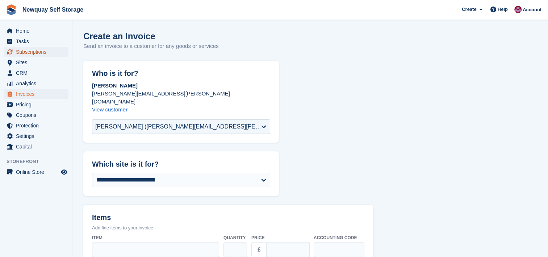
click at [29, 55] on span "Subscriptions" at bounding box center [37, 52] width 43 height 10
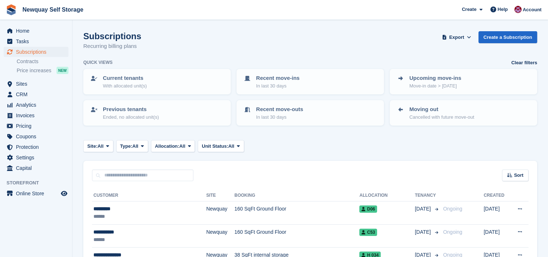
click at [157, 169] on input "text" at bounding box center [142, 175] width 101 height 12
type input "****"
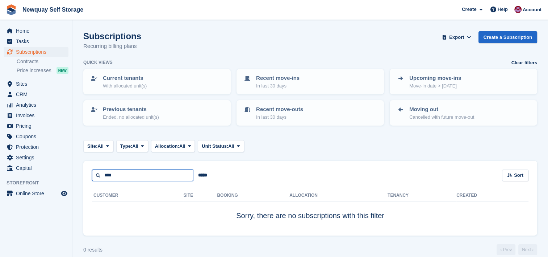
click at [135, 177] on input "****" at bounding box center [142, 175] width 101 height 12
type input "*"
type input "****"
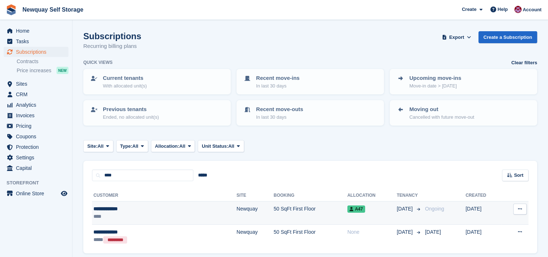
click at [145, 214] on div "****" at bounding box center [133, 216] width 81 height 8
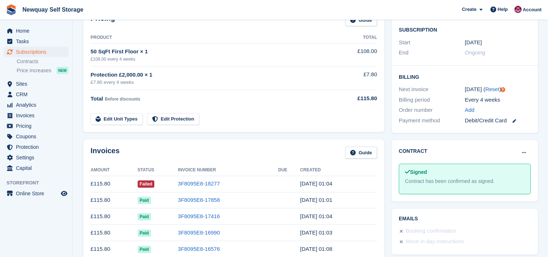
scroll to position [128, 0]
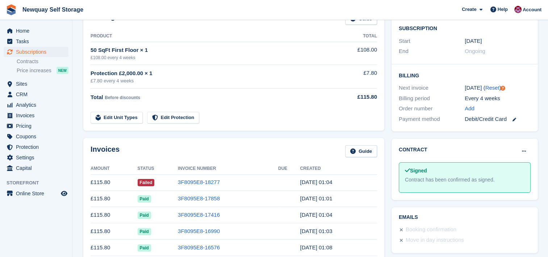
click at [241, 183] on td "3F8095E8-18277" at bounding box center [228, 182] width 100 height 16
click at [188, 183] on link "3F8095E8-18277" at bounding box center [199, 182] width 42 height 6
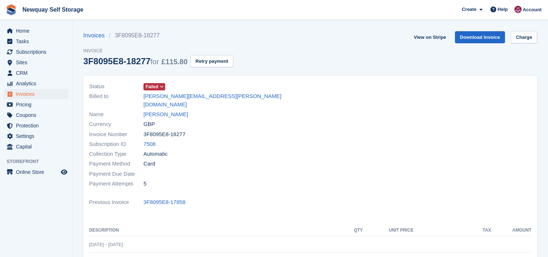
scroll to position [169, 0]
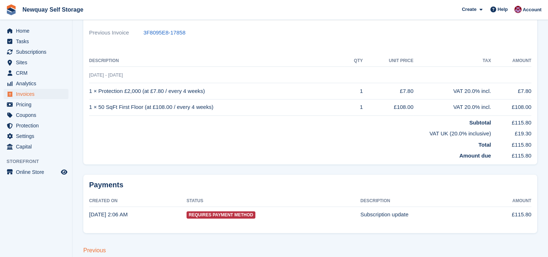
click at [95, 247] on link "Previous" at bounding box center [94, 250] width 22 height 6
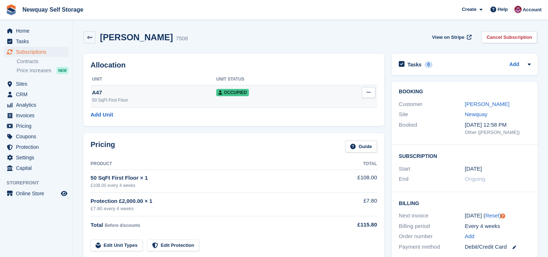
click at [177, 100] on div "50 SqFt First Floor" at bounding box center [154, 100] width 124 height 7
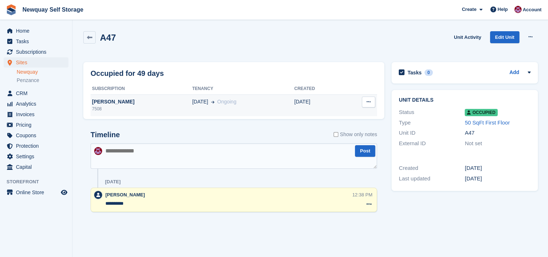
click at [157, 103] on div "[PERSON_NAME]" at bounding box center [142, 102] width 102 height 8
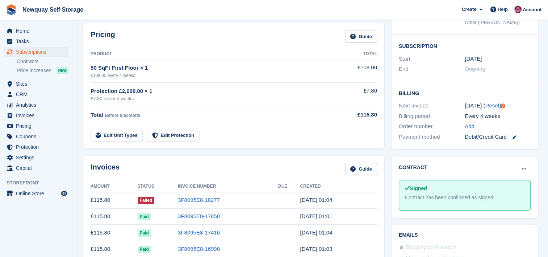
scroll to position [110, 0]
click at [104, 199] on td "£115.80" at bounding box center [114, 199] width 47 height 16
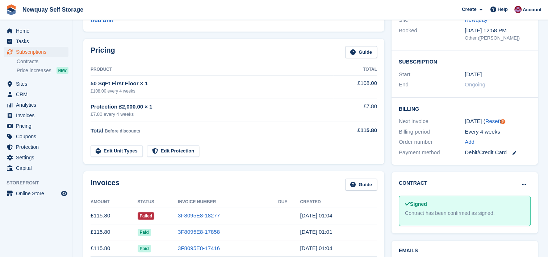
scroll to position [0, 0]
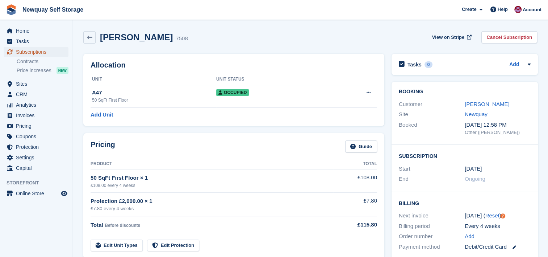
click at [31, 51] on span "Subscriptions" at bounding box center [37, 52] width 43 height 10
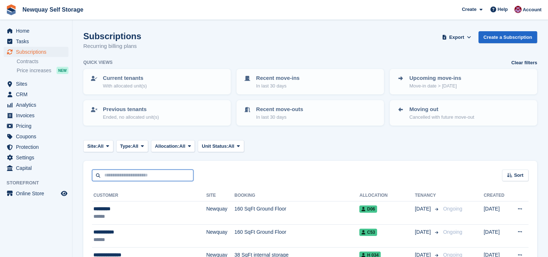
click at [165, 176] on input "text" at bounding box center [142, 175] width 101 height 12
type input "****"
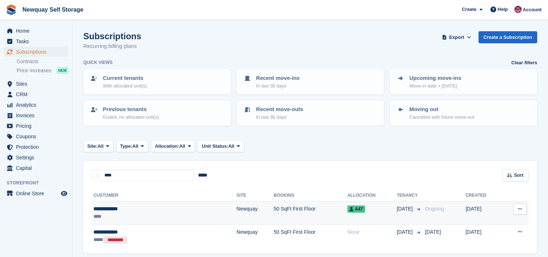
click at [154, 209] on div "**********" at bounding box center [133, 209] width 81 height 8
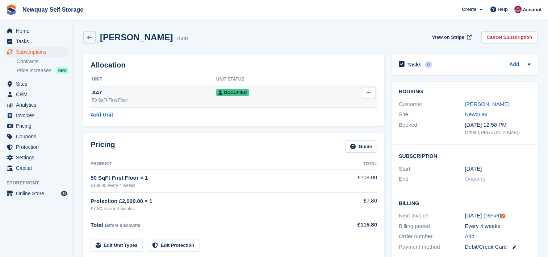
click at [149, 97] on div "50 SqFt First Floor" at bounding box center [154, 100] width 124 height 7
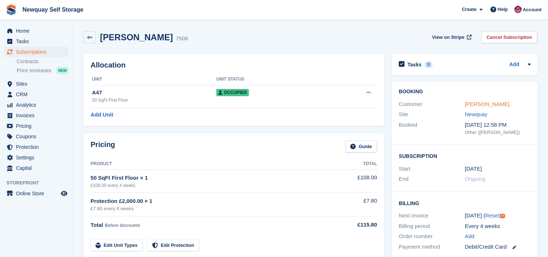
click at [490, 105] on link "[PERSON_NAME]" at bounding box center [487, 104] width 45 height 6
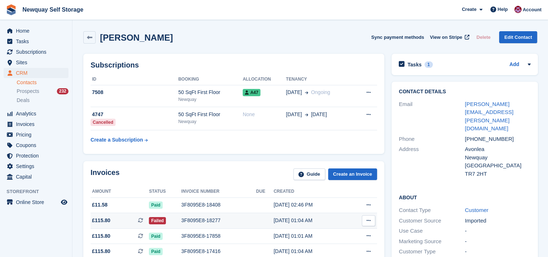
click at [124, 220] on span "£115.80 This is a recurring subscription invoice." at bounding box center [120, 220] width 58 height 8
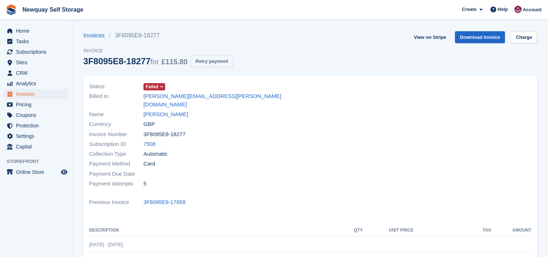
click at [206, 60] on button "Retry payment" at bounding box center [212, 61] width 43 height 12
click at [41, 53] on span "Subscriptions" at bounding box center [37, 52] width 43 height 10
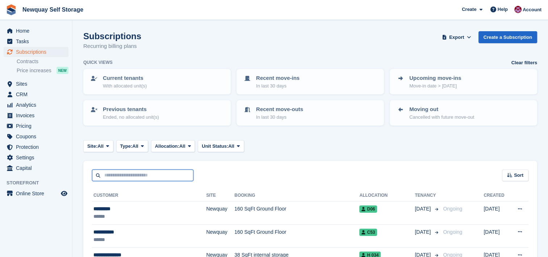
click at [132, 177] on input "text" at bounding box center [142, 175] width 101 height 12
type input "****"
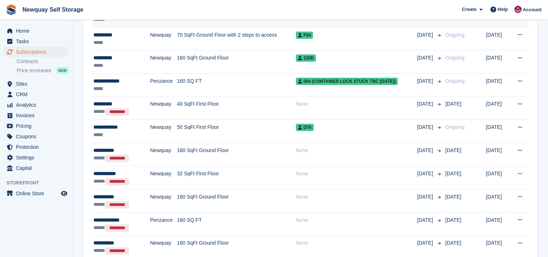
scroll to position [212, 0]
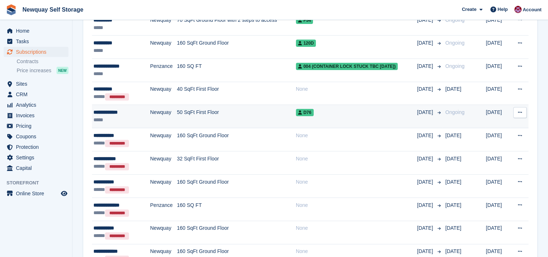
click at [211, 117] on td "50 SqFt First Floor" at bounding box center [236, 116] width 119 height 23
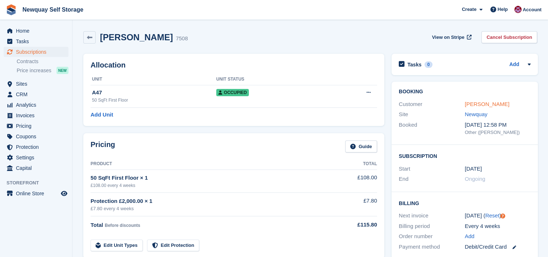
click at [493, 104] on link "[PERSON_NAME]" at bounding box center [487, 104] width 45 height 6
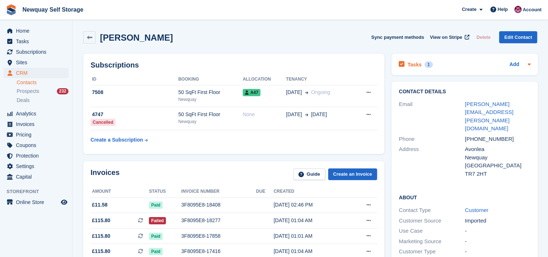
click at [415, 63] on h2 "Tasks" at bounding box center [415, 64] width 14 height 7
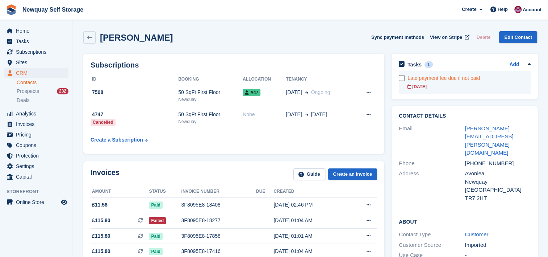
click at [441, 75] on div "Late payment fee due if not paid" at bounding box center [469, 78] width 123 height 8
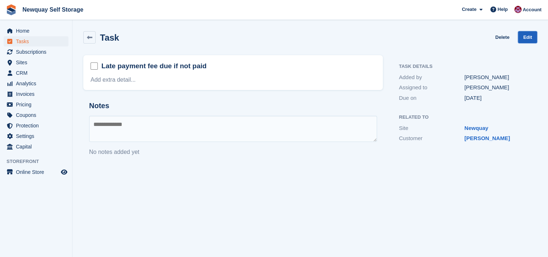
click at [532, 35] on link "Edit" at bounding box center [527, 37] width 19 height 12
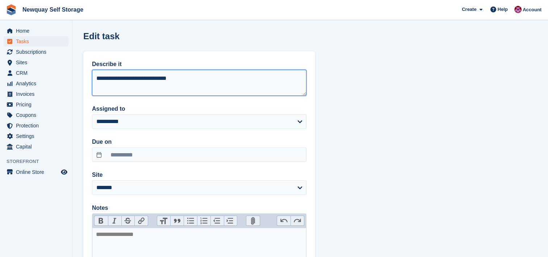
click at [100, 78] on textarea "**********" at bounding box center [199, 83] width 214 height 26
type textarea "**********"
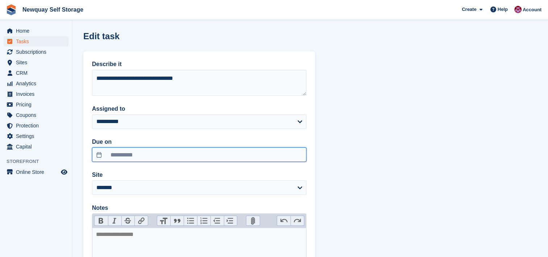
click at [153, 157] on input "**********" at bounding box center [199, 154] width 214 height 14
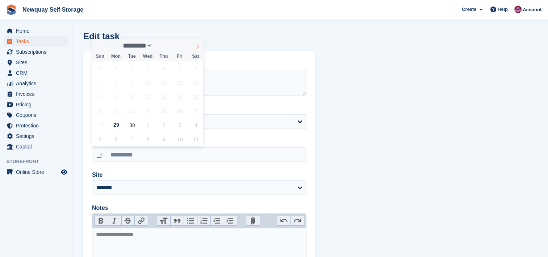
click at [197, 44] on icon at bounding box center [197, 45] width 5 height 5
select select "*"
click at [180, 71] on span "3" at bounding box center [180, 68] width 14 height 14
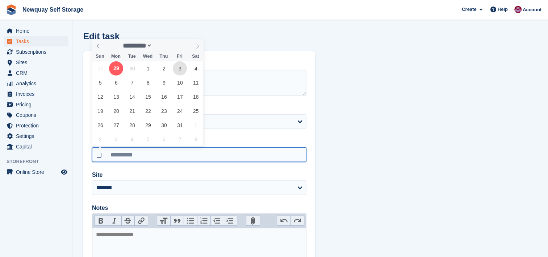
type input "**********"
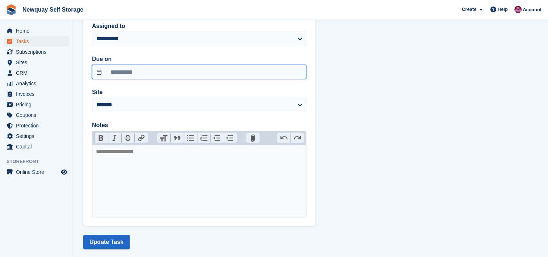
scroll to position [94, 0]
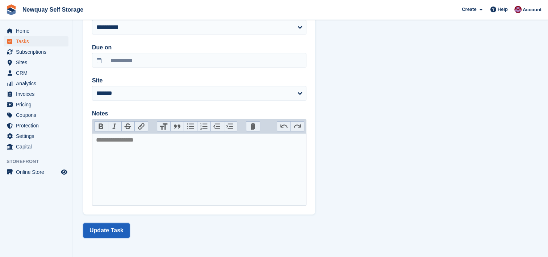
click at [112, 231] on button "Update Task" at bounding box center [106, 230] width 46 height 14
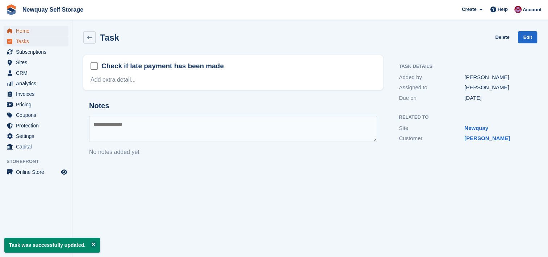
click at [27, 28] on span "Home" at bounding box center [37, 31] width 43 height 10
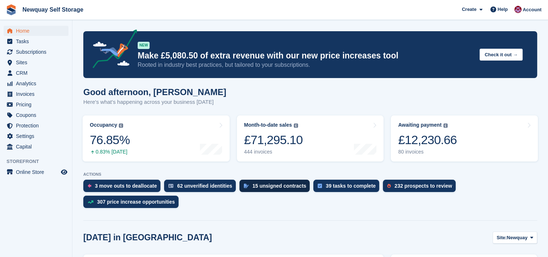
click at [247, 188] on div "15 unsigned contracts" at bounding box center [274, 185] width 71 height 12
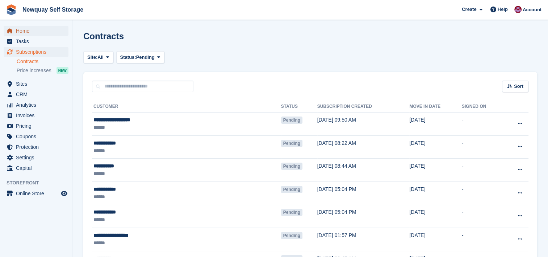
click at [24, 26] on span "Home" at bounding box center [37, 31] width 43 height 10
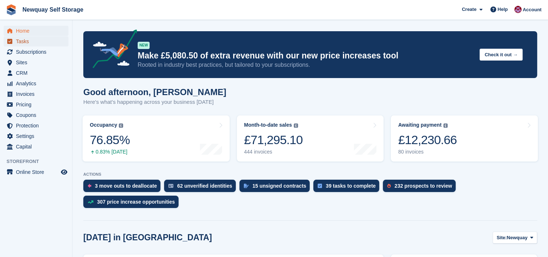
click at [25, 41] on span "Tasks" at bounding box center [37, 41] width 43 height 10
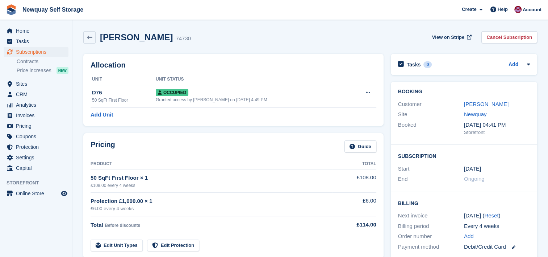
click at [211, 117] on div "Add Unit" at bounding box center [234, 115] width 286 height 8
click at [487, 104] on link "[PERSON_NAME]" at bounding box center [486, 104] width 45 height 6
click at [495, 103] on link "[PERSON_NAME]" at bounding box center [486, 104] width 45 height 6
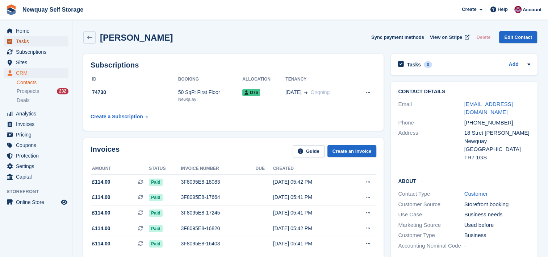
click at [29, 37] on span "Tasks" at bounding box center [37, 41] width 43 height 10
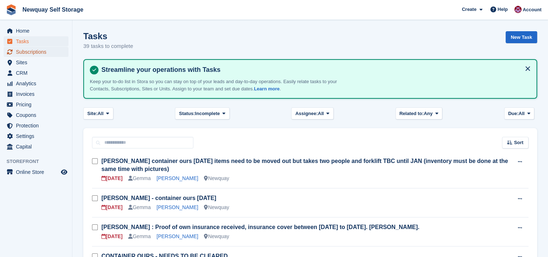
click at [41, 53] on span "Subscriptions" at bounding box center [37, 52] width 43 height 10
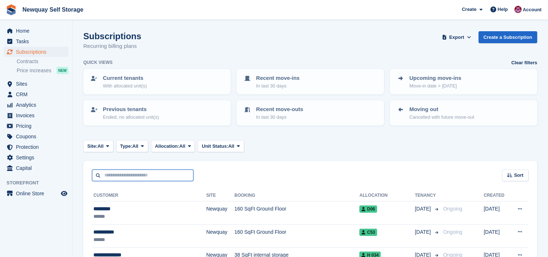
click at [167, 177] on input "text" at bounding box center [142, 175] width 101 height 12
type input "******"
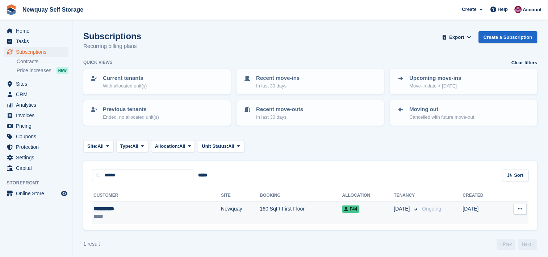
click at [134, 211] on div "**********" at bounding box center [127, 209] width 69 height 8
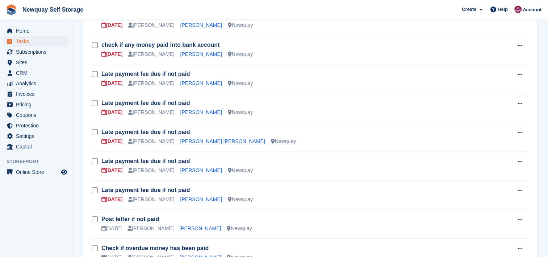
scroll to position [327, 0]
click at [180, 196] on link "[PERSON_NAME]" at bounding box center [201, 199] width 42 height 6
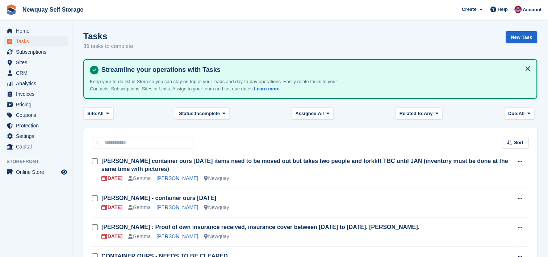
scroll to position [327, 0]
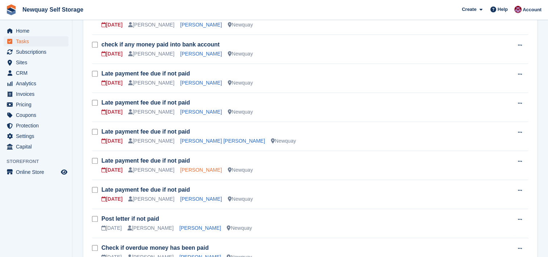
click at [180, 169] on link "[PERSON_NAME]" at bounding box center [201, 170] width 42 height 6
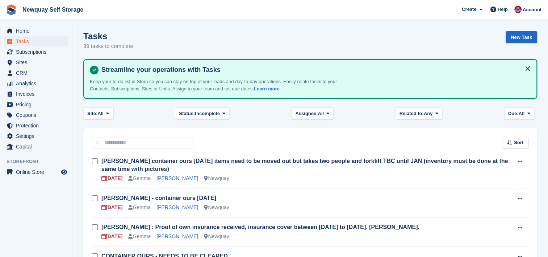
scroll to position [327, 0]
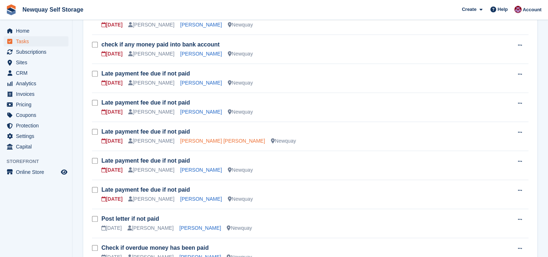
click at [185, 141] on link "[PERSON_NAME] [PERSON_NAME]" at bounding box center [222, 141] width 85 height 6
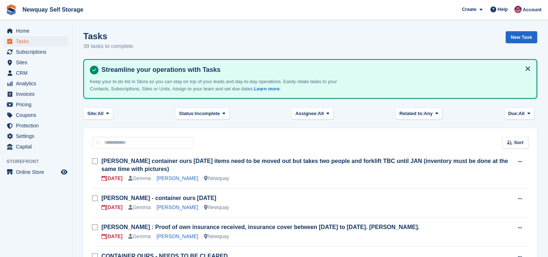
scroll to position [327, 0]
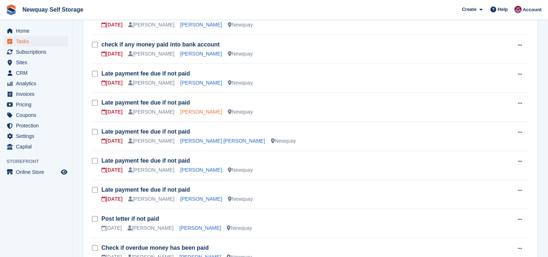
click at [180, 111] on link "[PERSON_NAME]" at bounding box center [201, 112] width 42 height 6
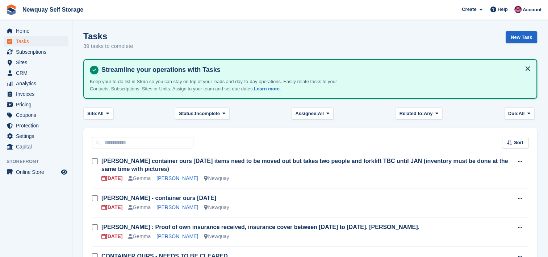
scroll to position [327, 0]
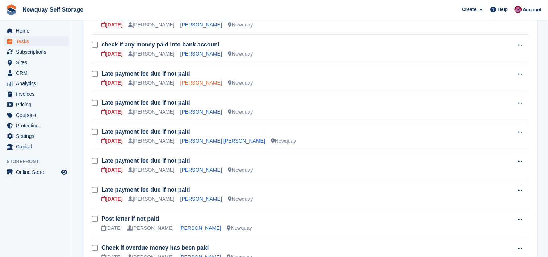
click at [180, 84] on link "[PERSON_NAME]" at bounding box center [201, 83] width 42 height 6
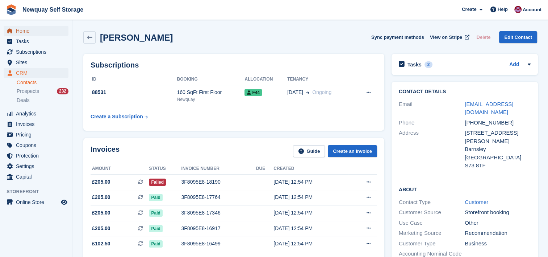
click at [28, 29] on span "Home" at bounding box center [37, 31] width 43 height 10
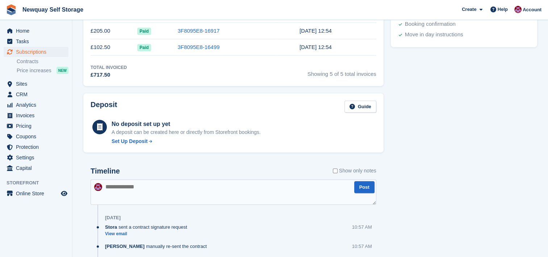
scroll to position [328, 0]
click at [134, 212] on div "[DATE]" at bounding box center [240, 218] width 271 height 12
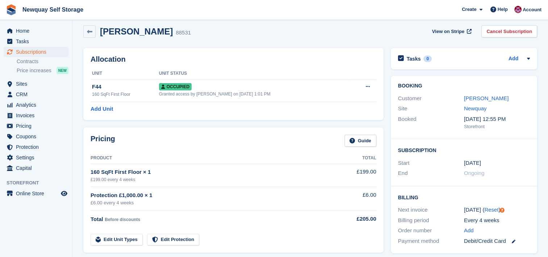
scroll to position [0, 0]
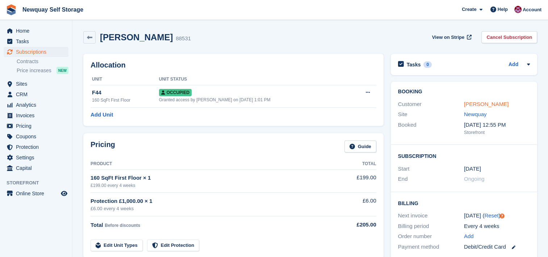
click at [487, 103] on link "[PERSON_NAME]" at bounding box center [486, 104] width 45 height 6
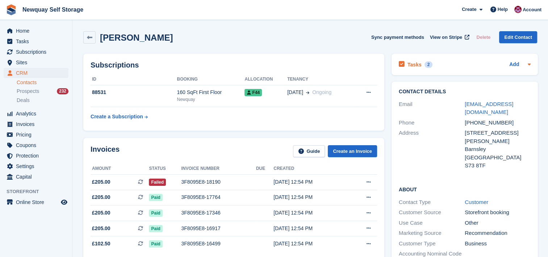
click at [418, 63] on h2 "Tasks" at bounding box center [415, 64] width 14 height 7
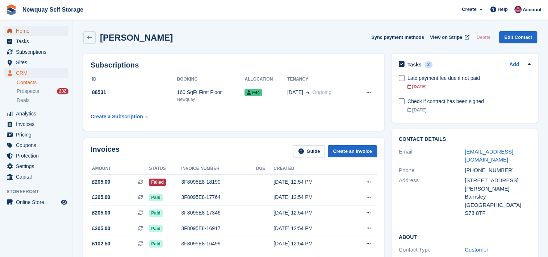
click at [22, 30] on span "Home" at bounding box center [37, 31] width 43 height 10
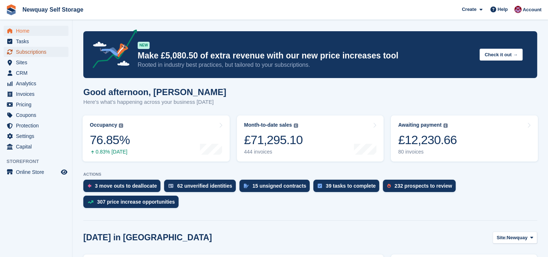
click at [41, 51] on span "Subscriptions" at bounding box center [37, 52] width 43 height 10
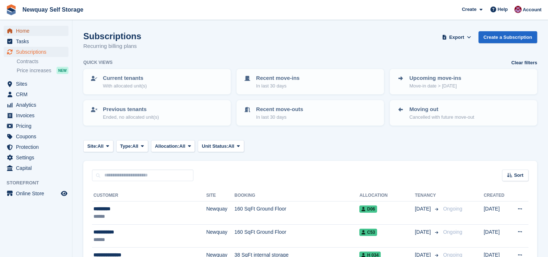
click at [24, 29] on span "Home" at bounding box center [37, 31] width 43 height 10
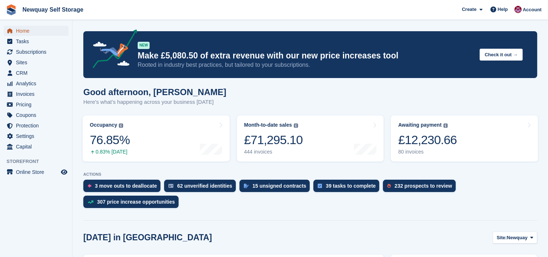
click at [21, 29] on span "Home" at bounding box center [37, 31] width 43 height 10
click at [29, 49] on span "Subscriptions" at bounding box center [37, 52] width 43 height 10
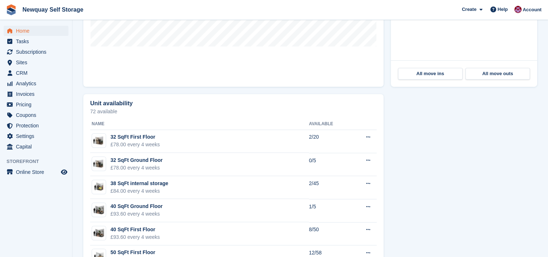
scroll to position [356, 0]
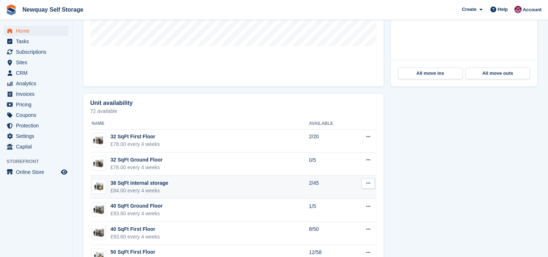
click at [230, 186] on td "38 SqFt internal storage £84.00 every 4 weeks" at bounding box center [199, 186] width 219 height 23
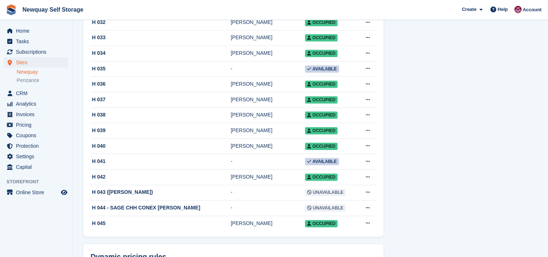
scroll to position [607, 0]
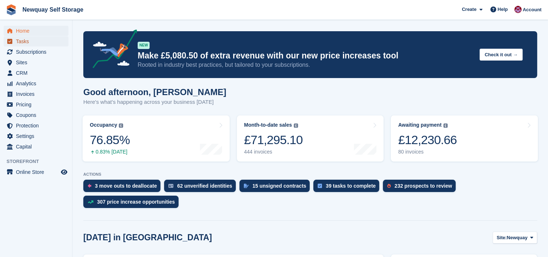
click at [25, 40] on span "Tasks" at bounding box center [37, 41] width 43 height 10
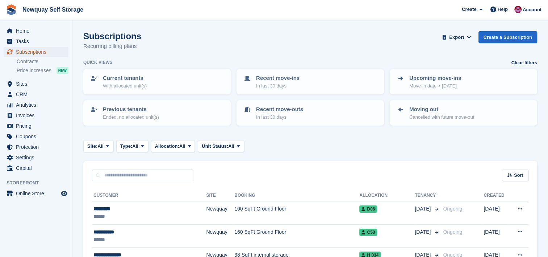
click at [47, 49] on span "Subscriptions" at bounding box center [37, 52] width 43 height 10
click at [22, 30] on span "Home" at bounding box center [37, 31] width 43 height 10
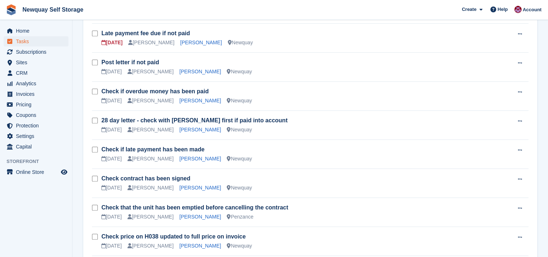
scroll to position [484, 0]
click at [195, 101] on div "[PERSON_NAME]" at bounding box center [200, 100] width 42 height 8
click at [193, 97] on link "[PERSON_NAME]" at bounding box center [200, 100] width 42 height 6
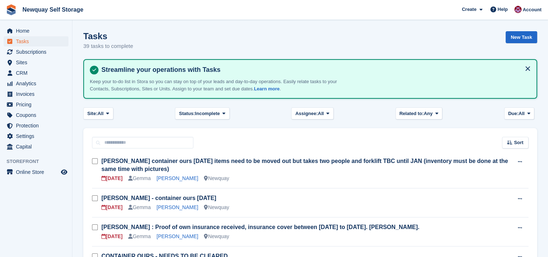
scroll to position [484, 0]
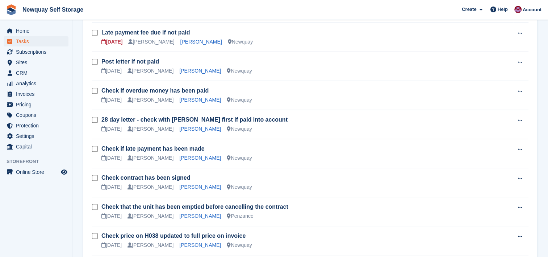
click at [235, 139] on td "Check if late payment has been made [DATE] [PERSON_NAME] [PERSON_NAME] [GEOGRAP…" at bounding box center [307, 153] width 412 height 29
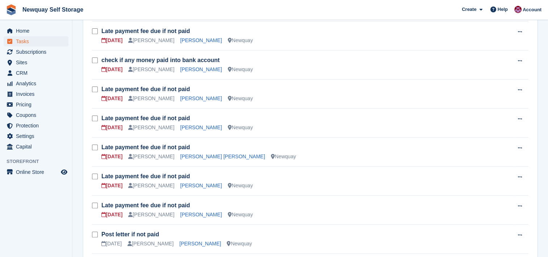
scroll to position [283, 0]
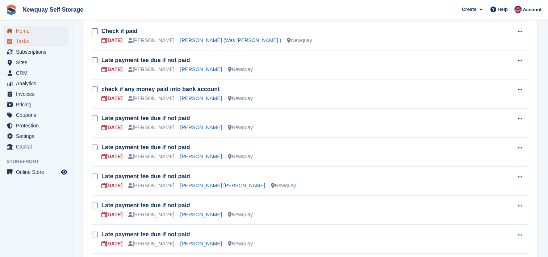
click at [29, 31] on span "Home" at bounding box center [37, 31] width 43 height 10
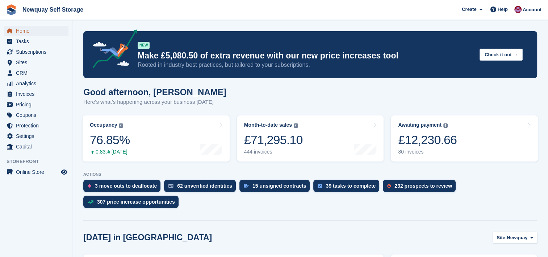
click at [25, 30] on span "Home" at bounding box center [37, 31] width 43 height 10
click at [26, 28] on span "Home" at bounding box center [37, 31] width 43 height 10
click at [278, 126] on div "Month-to-date sales" at bounding box center [268, 125] width 48 height 6
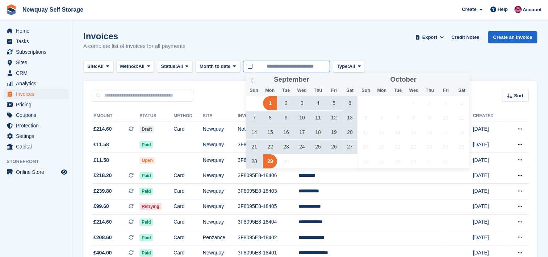
click at [266, 67] on input "**********" at bounding box center [286, 67] width 87 height 12
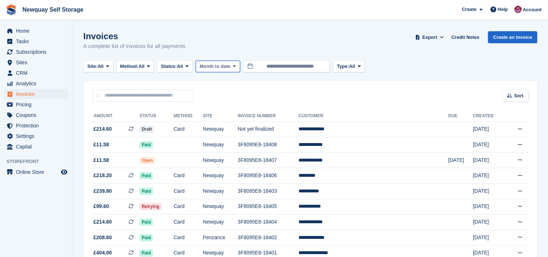
click at [230, 66] on span "Month to date" at bounding box center [215, 66] width 31 height 7
click at [230, 66] on div "Site: All All Newquay Penzance Method: All All Bank Transfer Cash Cheque Debit/…" at bounding box center [218, 67] width 271 height 12
click at [223, 67] on icon at bounding box center [221, 66] width 3 height 5
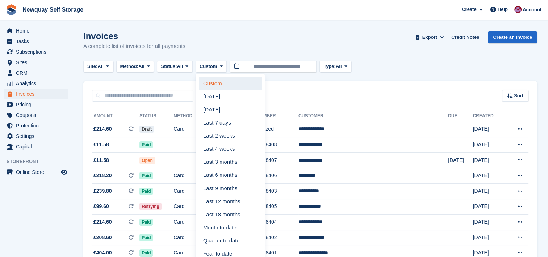
click at [227, 80] on link "Custom" at bounding box center [230, 83] width 63 height 13
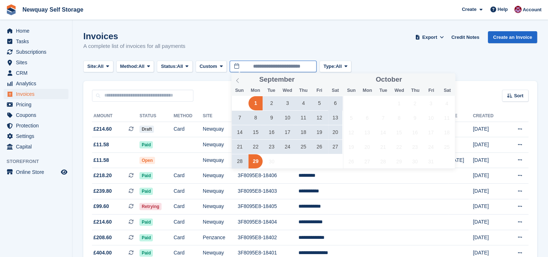
click at [251, 68] on input "**********" at bounding box center [273, 67] width 87 height 12
click at [238, 81] on icon at bounding box center [237, 80] width 5 height 5
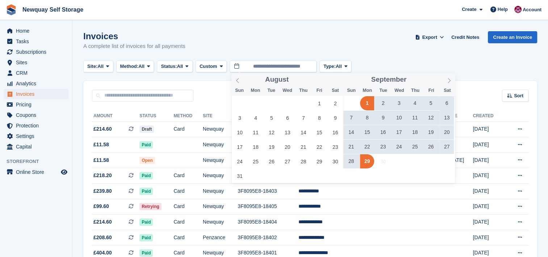
click at [371, 104] on span "1" at bounding box center [367, 103] width 14 height 14
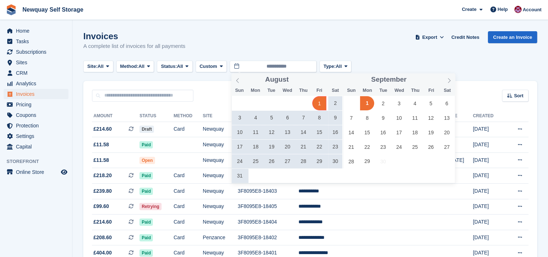
click at [323, 98] on span "1" at bounding box center [319, 103] width 14 height 14
type input "**********"
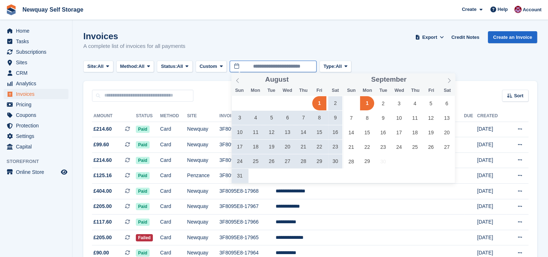
click at [279, 68] on input "**********" at bounding box center [273, 67] width 87 height 12
click at [320, 100] on span "1" at bounding box center [319, 103] width 14 height 14
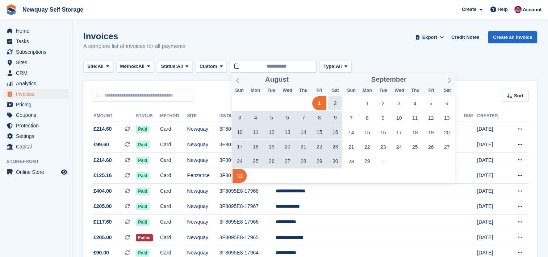
click at [242, 171] on span "31" at bounding box center [240, 175] width 14 height 14
type input "**********"
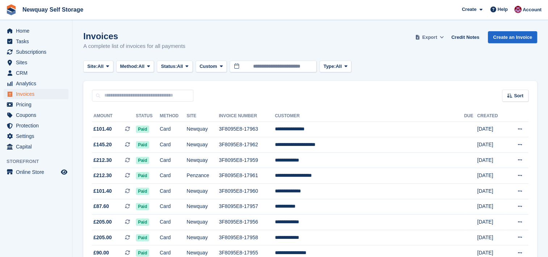
click at [432, 37] on span "Export" at bounding box center [429, 37] width 15 height 7
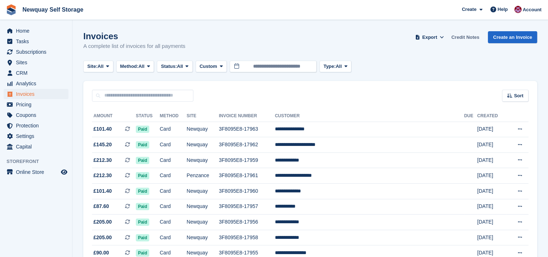
click at [462, 36] on link "Credit Notes" at bounding box center [466, 37] width 34 height 12
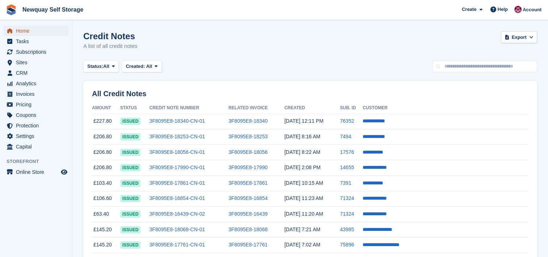
click at [32, 29] on span "Home" at bounding box center [37, 31] width 43 height 10
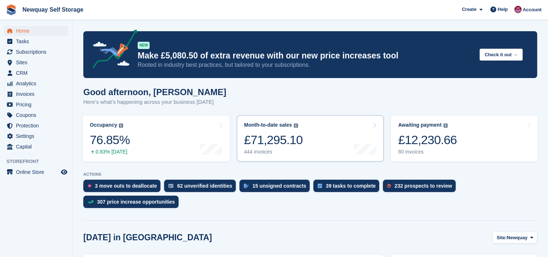
click at [377, 125] on link "Month-to-date sales The sum of all finalised invoices generated this month to d…" at bounding box center [310, 138] width 147 height 46
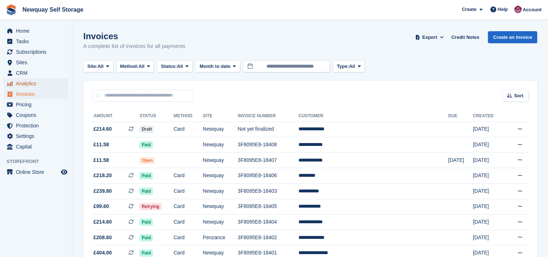
click at [38, 81] on span "Analytics" at bounding box center [37, 83] width 43 height 10
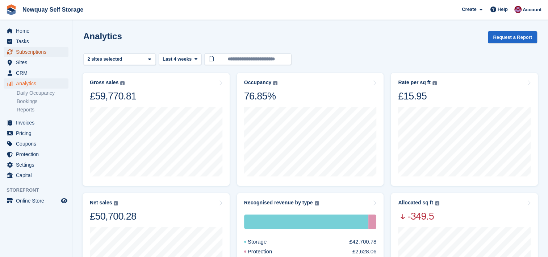
click at [35, 51] on span "Subscriptions" at bounding box center [37, 52] width 43 height 10
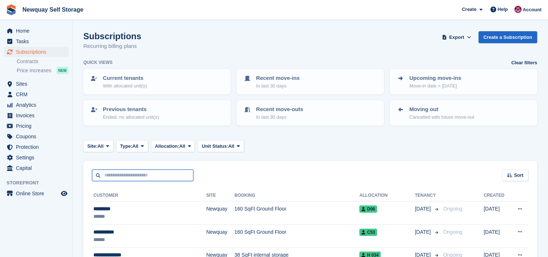
click at [171, 175] on input "text" at bounding box center [142, 175] width 101 height 12
type input "*****"
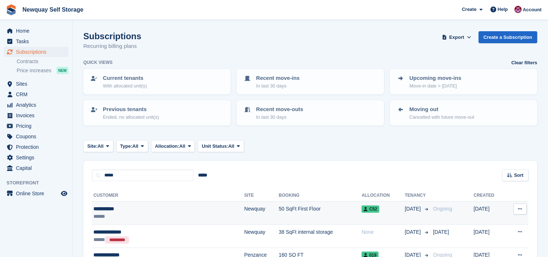
click at [143, 209] on div "**********" at bounding box center [142, 209] width 98 height 8
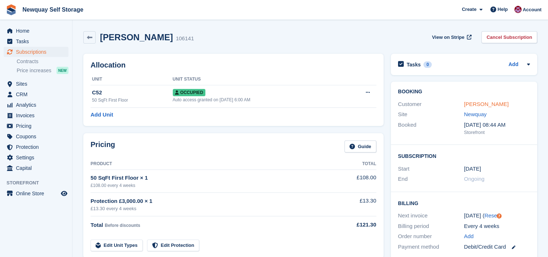
click at [488, 104] on link "[PERSON_NAME]" at bounding box center [486, 104] width 45 height 6
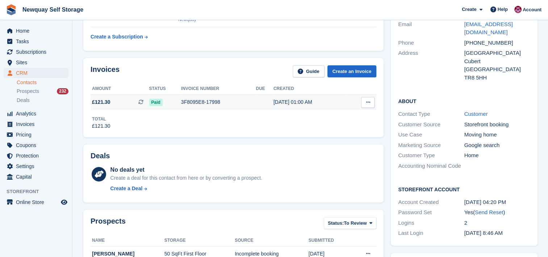
scroll to position [132, 0]
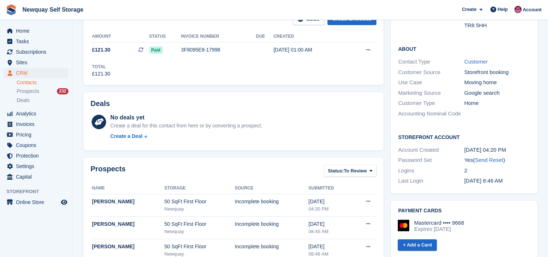
click at [344, 117] on div "No deals yet Create a deal for this contact from here or by converting a prospe…" at bounding box center [244, 128] width 266 height 30
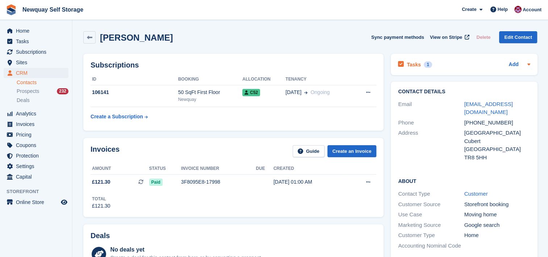
click at [409, 64] on h2 "Tasks" at bounding box center [414, 64] width 14 height 7
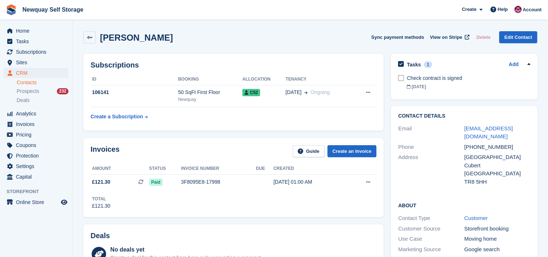
click at [303, 37] on div "[PERSON_NAME] Sync payment methods View on Stripe Delete Edit Contact" at bounding box center [310, 37] width 454 height 12
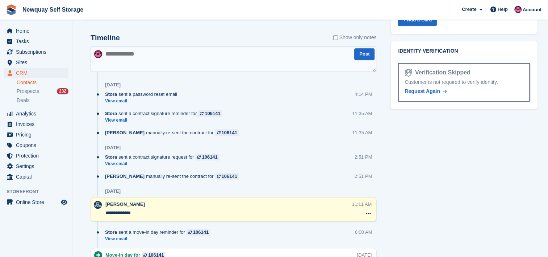
scroll to position [381, 0]
click at [172, 51] on textarea at bounding box center [234, 58] width 286 height 25
paste textarea "**********"
type textarea "**********"
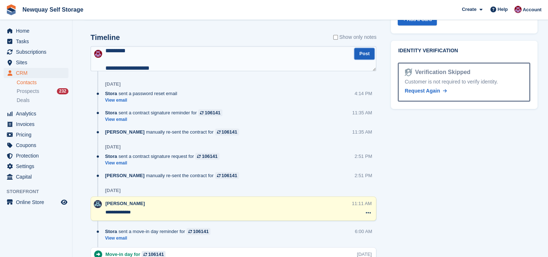
click at [364, 54] on button "Post" at bounding box center [364, 54] width 20 height 12
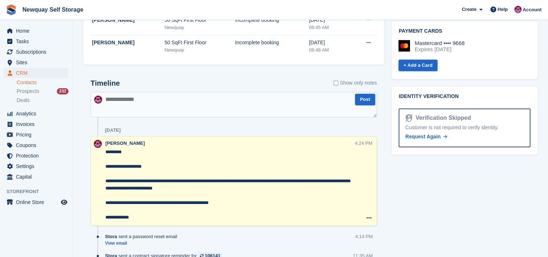
scroll to position [343, 0]
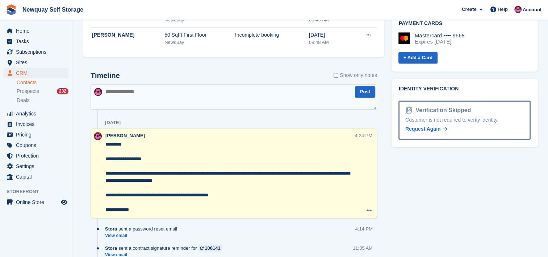
click at [123, 95] on textarea at bounding box center [234, 96] width 287 height 25
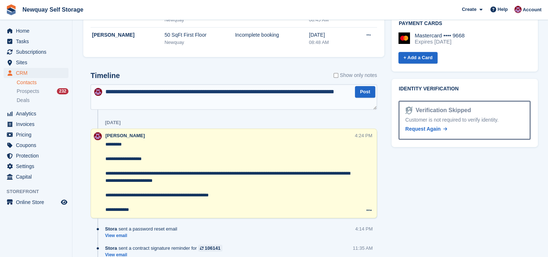
click at [147, 101] on textarea "**********" at bounding box center [234, 96] width 287 height 25
type textarea "**********"
click at [366, 90] on button "Post" at bounding box center [365, 92] width 20 height 12
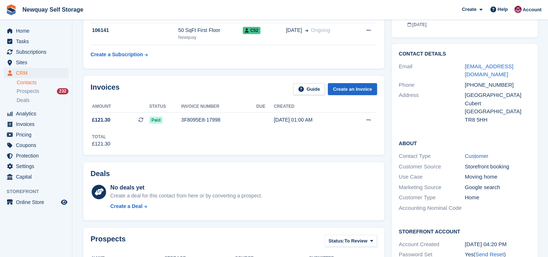
scroll to position [0, 0]
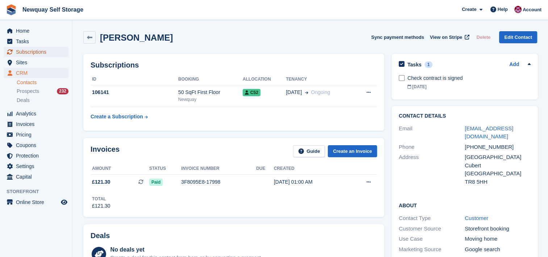
click at [36, 51] on span "Subscriptions" at bounding box center [37, 52] width 43 height 10
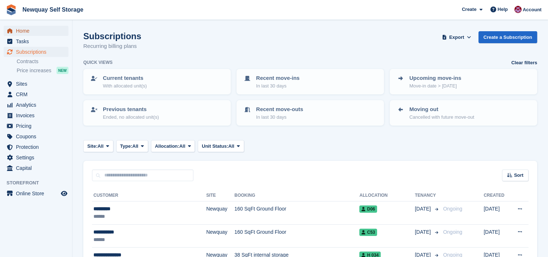
click at [22, 29] on span "Home" at bounding box center [37, 31] width 43 height 10
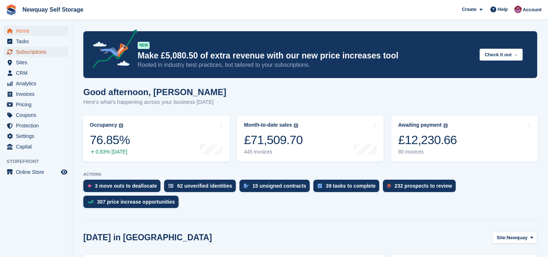
click at [42, 53] on span "Subscriptions" at bounding box center [37, 52] width 43 height 10
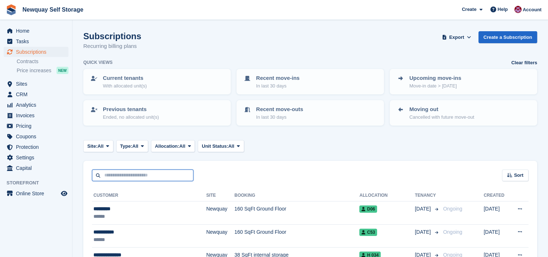
click at [177, 173] on input "text" at bounding box center [142, 175] width 101 height 12
type input "*****"
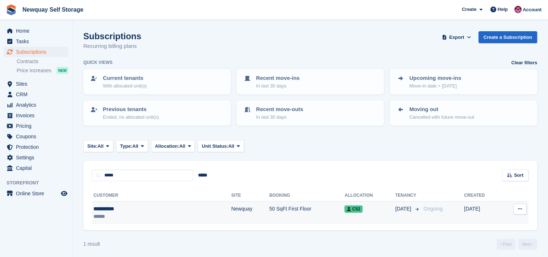
click at [143, 205] on div "**********" at bounding box center [131, 209] width 76 height 8
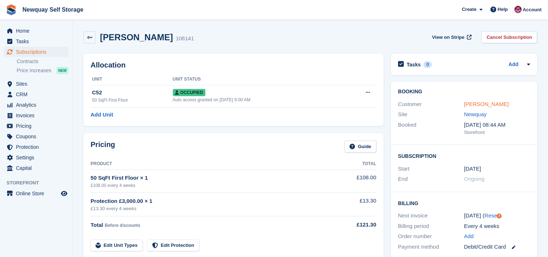
click at [485, 104] on link "[PERSON_NAME]" at bounding box center [486, 104] width 45 height 6
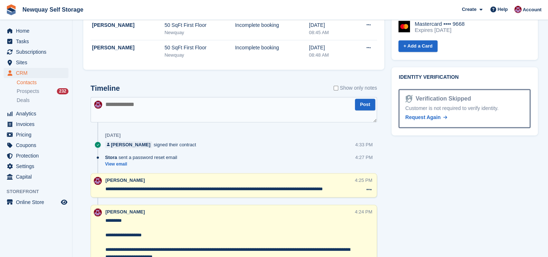
scroll to position [356, 0]
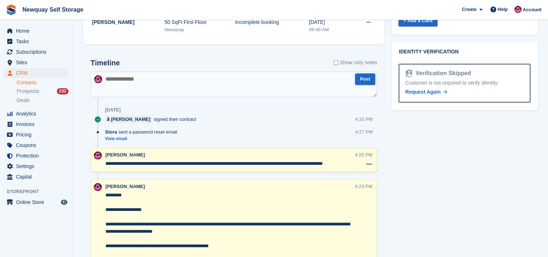
click at [146, 80] on textarea at bounding box center [234, 83] width 287 height 25
type textarea "**********"
click at [361, 78] on button "Post" at bounding box center [365, 79] width 20 height 12
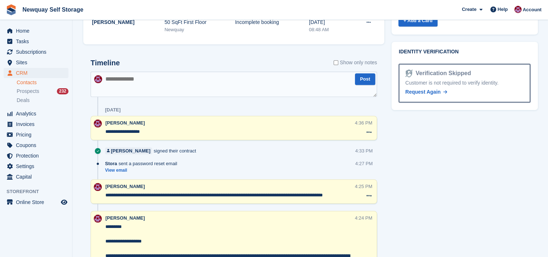
scroll to position [0, 0]
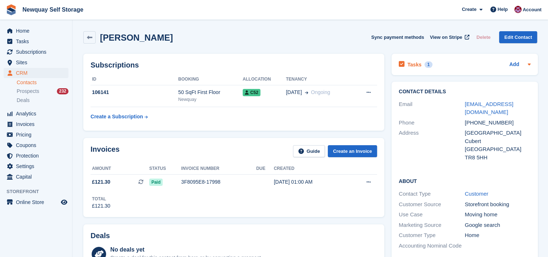
click at [412, 63] on h2 "Tasks" at bounding box center [415, 64] width 14 height 7
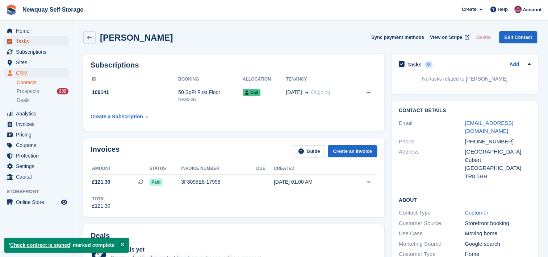
click at [24, 40] on span "Tasks" at bounding box center [37, 41] width 43 height 10
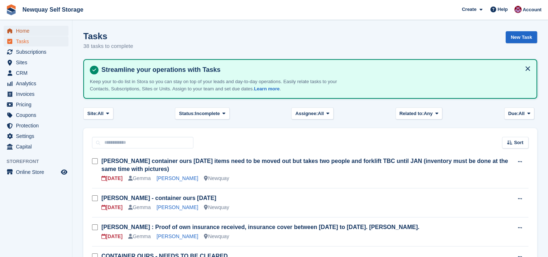
click at [25, 31] on span "Home" at bounding box center [37, 31] width 43 height 10
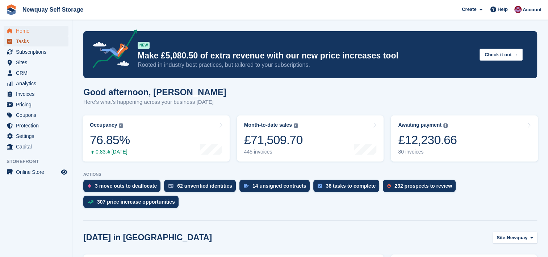
click at [29, 43] on span "Tasks" at bounding box center [37, 41] width 43 height 10
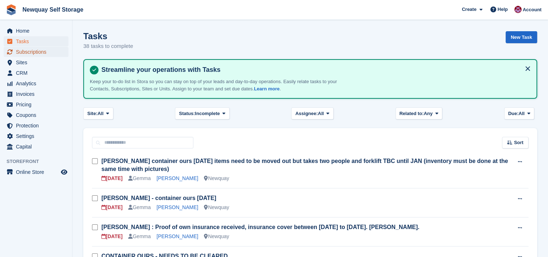
click at [37, 50] on span "Subscriptions" at bounding box center [37, 52] width 43 height 10
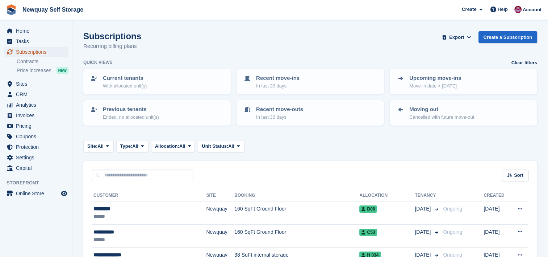
click at [38, 50] on span "Subscriptions" at bounding box center [37, 52] width 43 height 10
click at [452, 87] on p "Move-in date > today" at bounding box center [435, 85] width 52 height 7
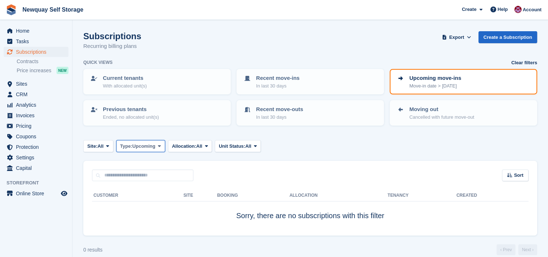
click at [157, 146] on button "Type: Upcoming" at bounding box center [140, 146] width 49 height 12
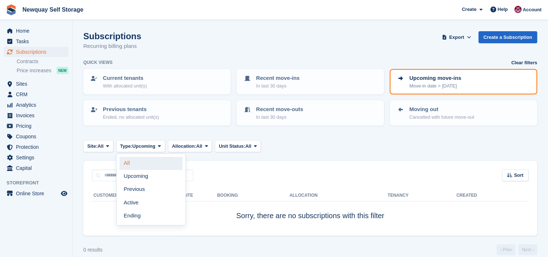
click at [146, 159] on link "All" at bounding box center [151, 163] width 63 height 13
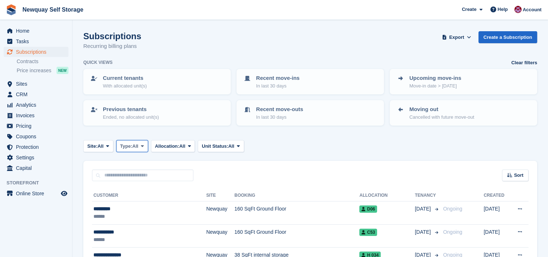
click at [143, 144] on icon at bounding box center [142, 145] width 3 height 5
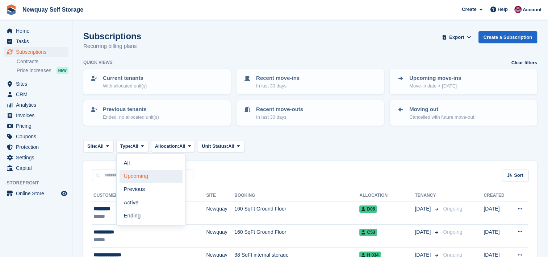
click at [146, 176] on link "Upcoming" at bounding box center [151, 176] width 63 height 13
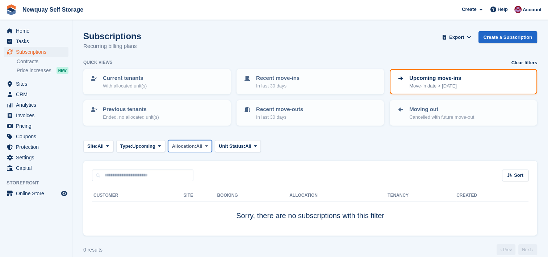
click at [196, 146] on span "Allocation:" at bounding box center [184, 145] width 24 height 7
click at [275, 143] on div "Site: All All Newquay Penzance Type: Upcoming All Upcoming Previous Active Endi…" at bounding box center [310, 146] width 454 height 12
click at [251, 144] on span "All" at bounding box center [248, 145] width 6 height 7
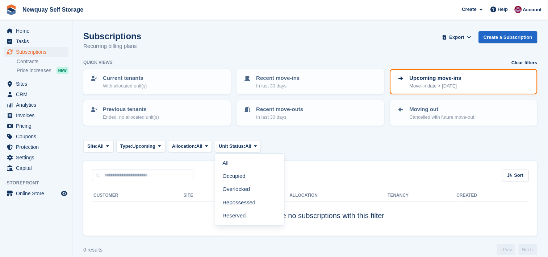
click at [303, 144] on div "Site: All All Newquay Penzance Type: Upcoming All Upcoming Previous Active Endi…" at bounding box center [310, 146] width 454 height 12
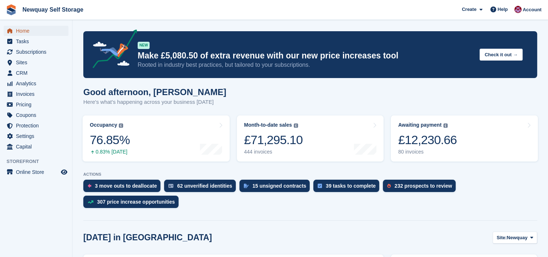
click at [26, 29] on span "Home" at bounding box center [37, 31] width 43 height 10
click at [22, 28] on span "Home" at bounding box center [37, 31] width 43 height 10
click at [29, 29] on span "Home" at bounding box center [37, 31] width 43 height 10
click at [26, 30] on span "Home" at bounding box center [37, 31] width 43 height 10
click at [39, 50] on span "Subscriptions" at bounding box center [37, 52] width 43 height 10
